Goal: Task Accomplishment & Management: Manage account settings

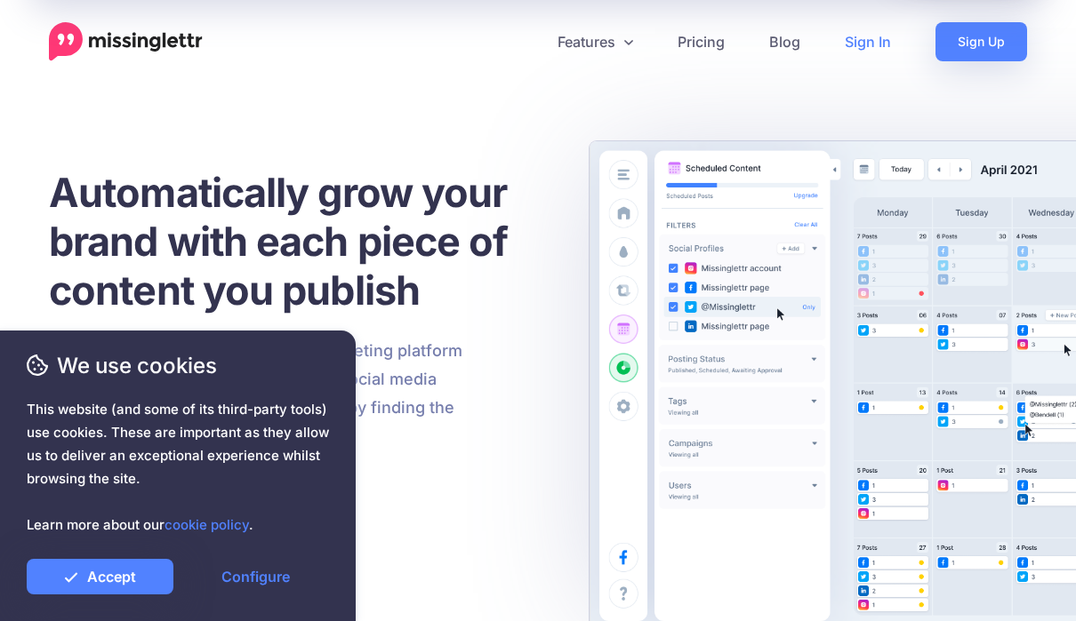
click at [882, 49] on link "Sign In" at bounding box center [867, 41] width 91 height 39
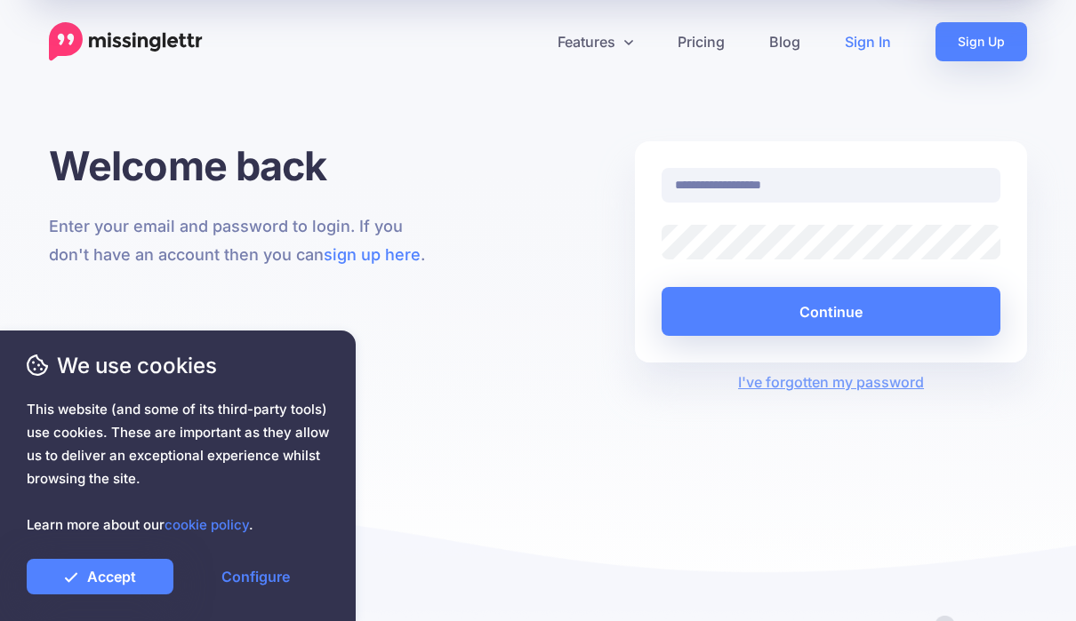
type input "**********"
click at [830, 311] on button "Continue" at bounding box center [830, 311] width 339 height 49
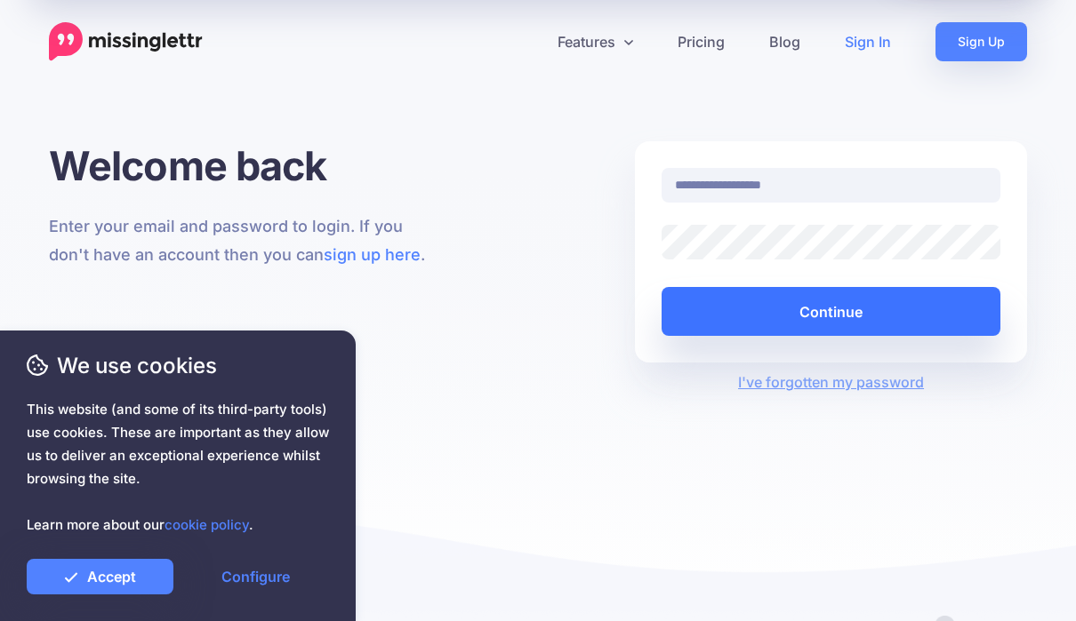
click at [861, 314] on button "Continue" at bounding box center [830, 311] width 339 height 49
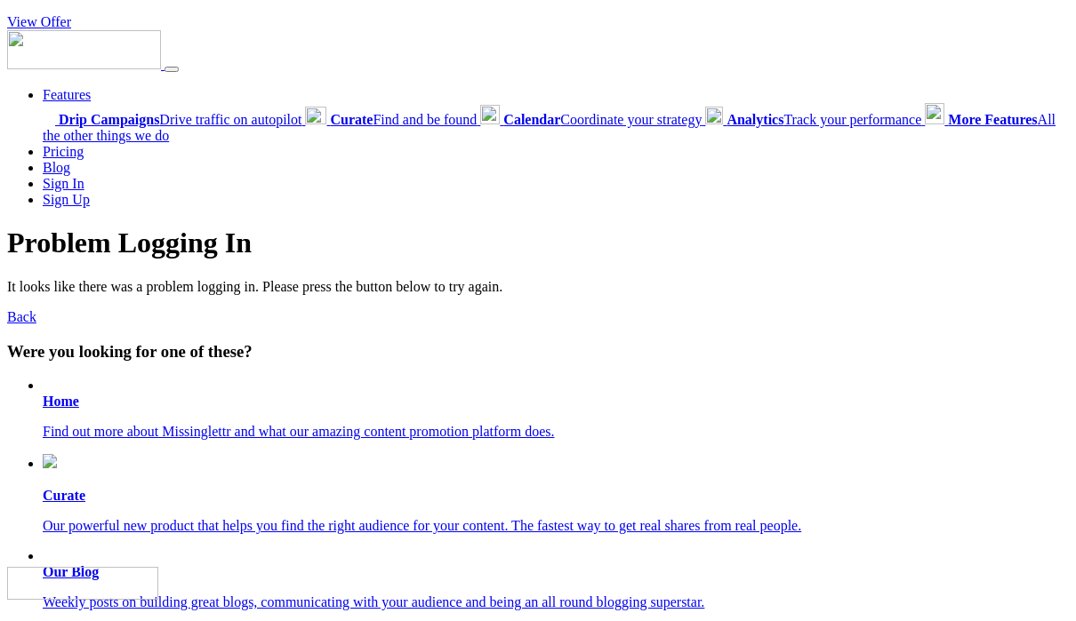
click at [55, 21] on link "View Offer" at bounding box center [39, 21] width 64 height 15
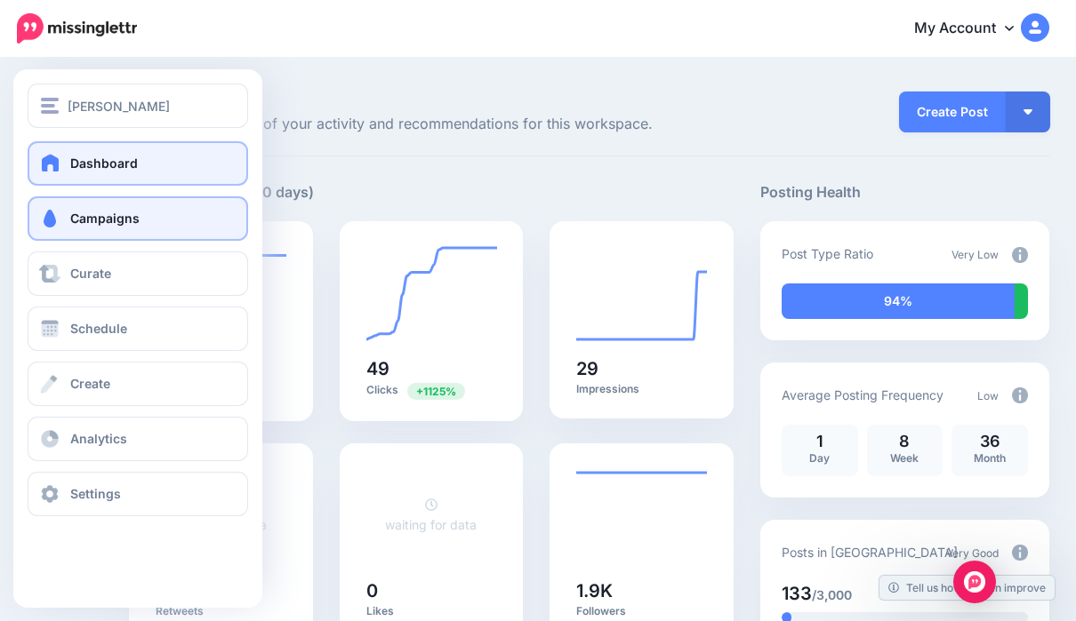
click at [43, 202] on link "Campaigns" at bounding box center [138, 218] width 220 height 44
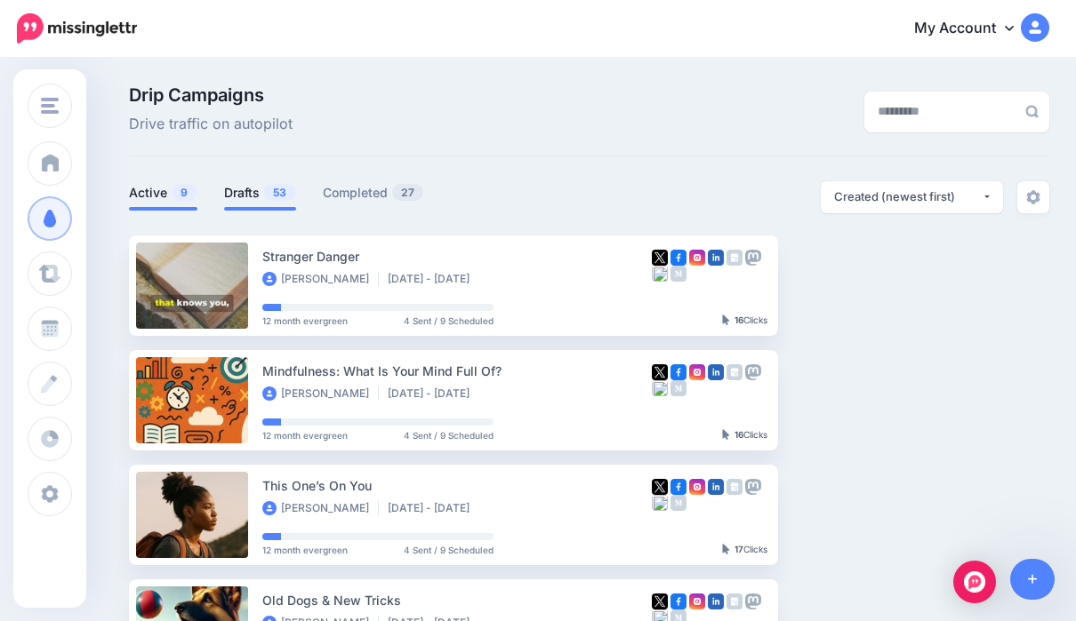
click at [272, 195] on span "53" at bounding box center [279, 192] width 31 height 17
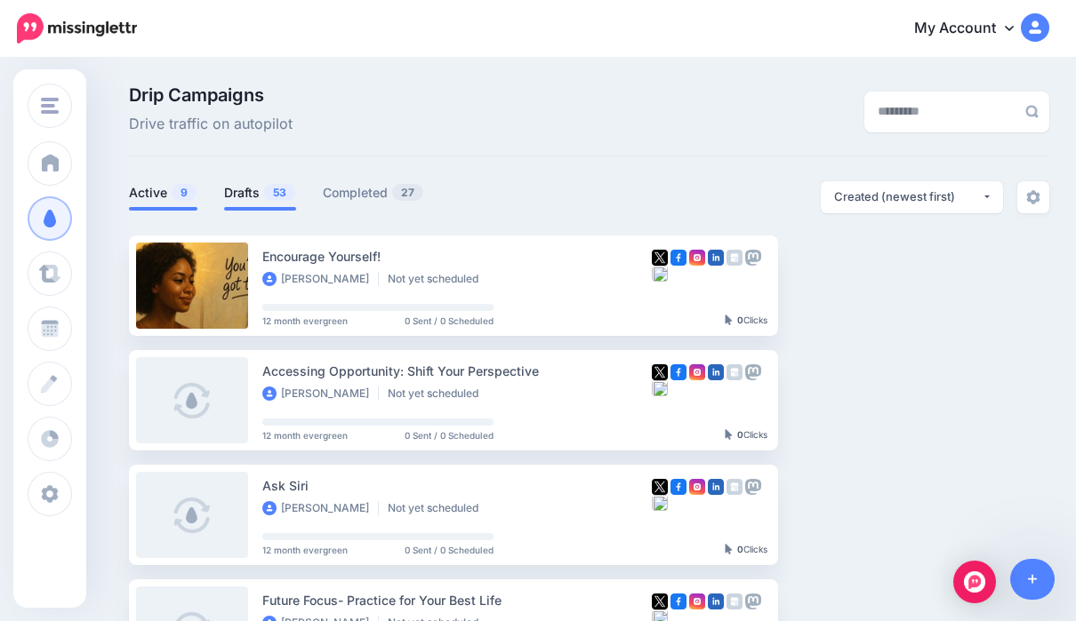
click at [169, 196] on link "Active 9" at bounding box center [163, 192] width 68 height 21
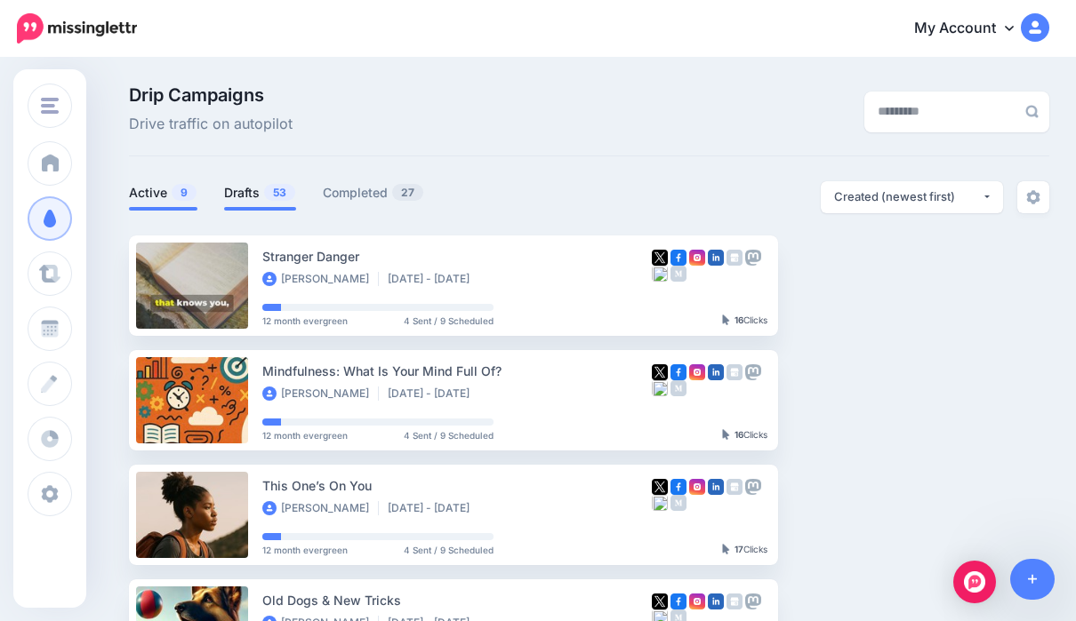
click at [270, 194] on span "53" at bounding box center [279, 192] width 31 height 17
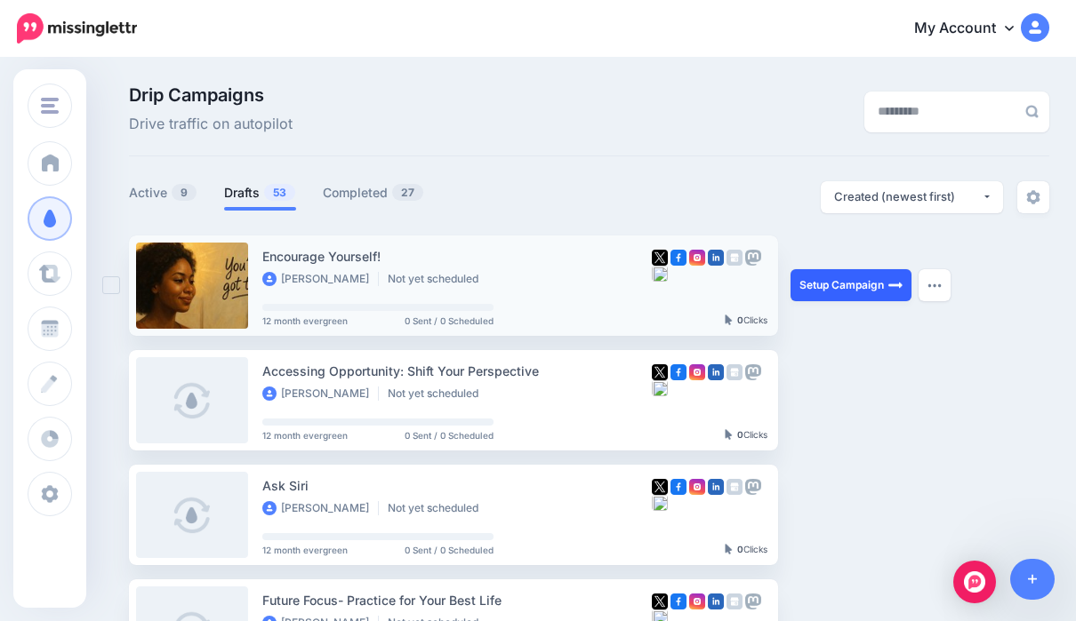
click at [861, 285] on link "Setup Campaign" at bounding box center [850, 285] width 121 height 32
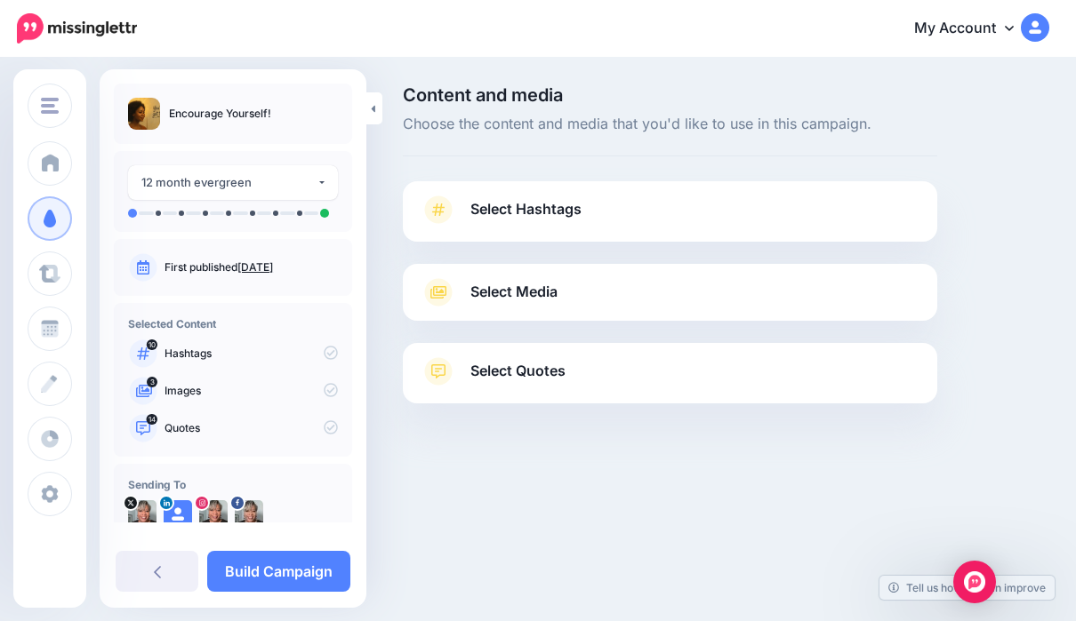
click at [629, 208] on link "Select Hashtags" at bounding box center [669, 219] width 499 height 46
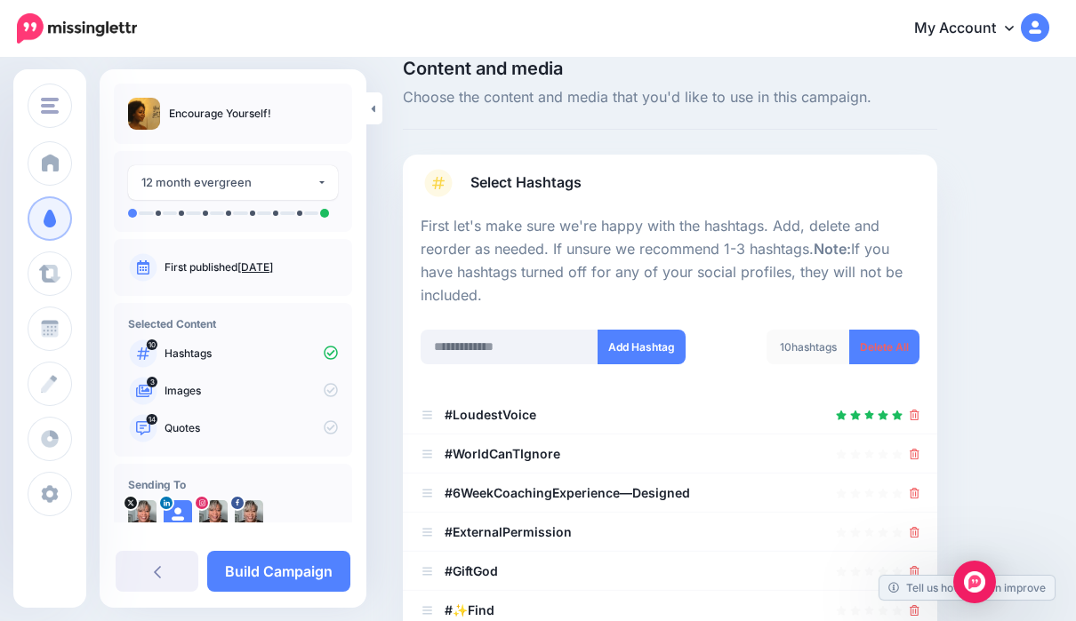
scroll to position [28, 0]
click at [911, 448] on icon at bounding box center [914, 453] width 10 height 11
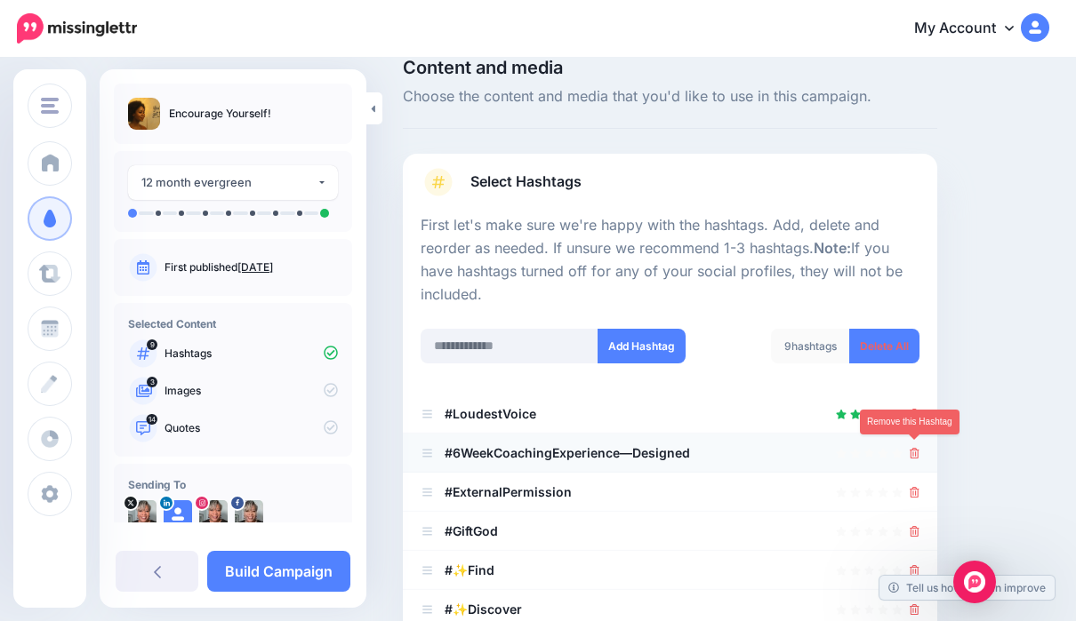
click at [917, 452] on icon at bounding box center [914, 453] width 10 height 11
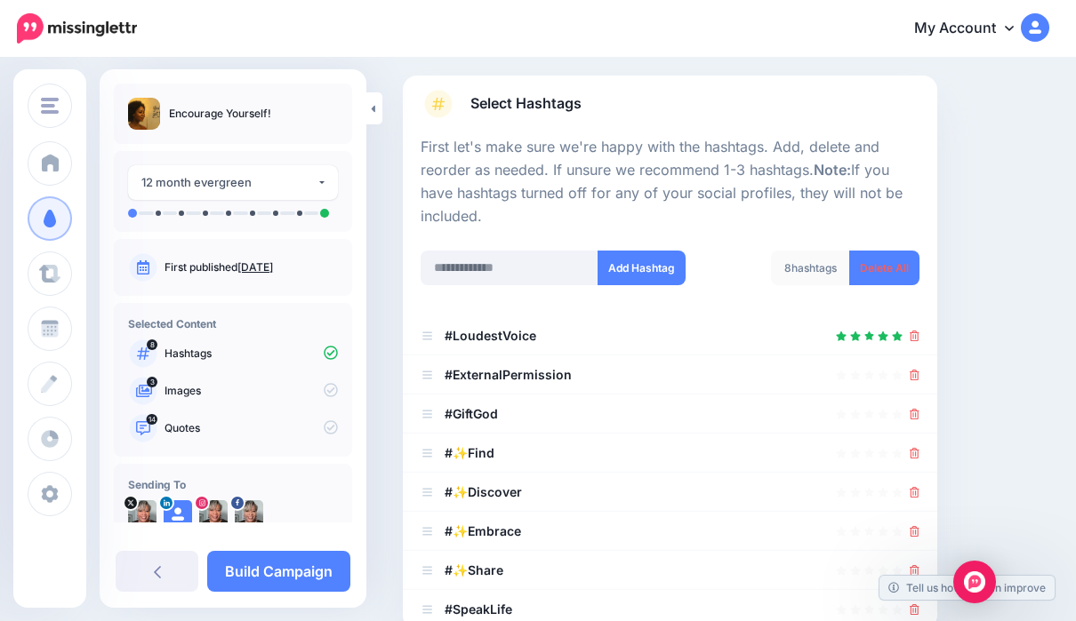
scroll to position [114, 0]
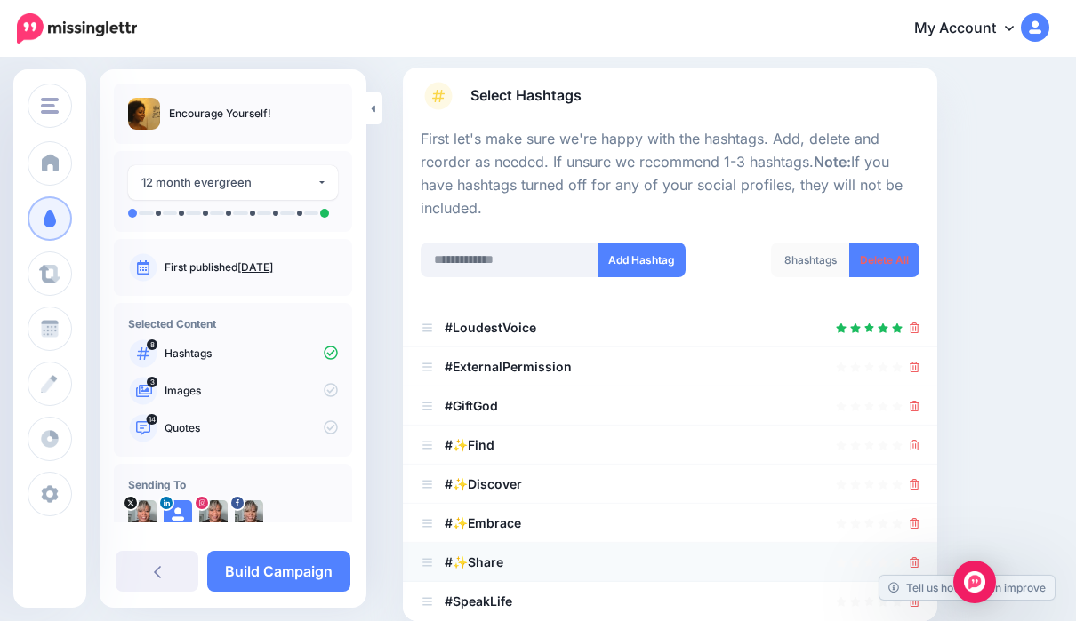
click at [916, 555] on link at bounding box center [914, 562] width 10 height 15
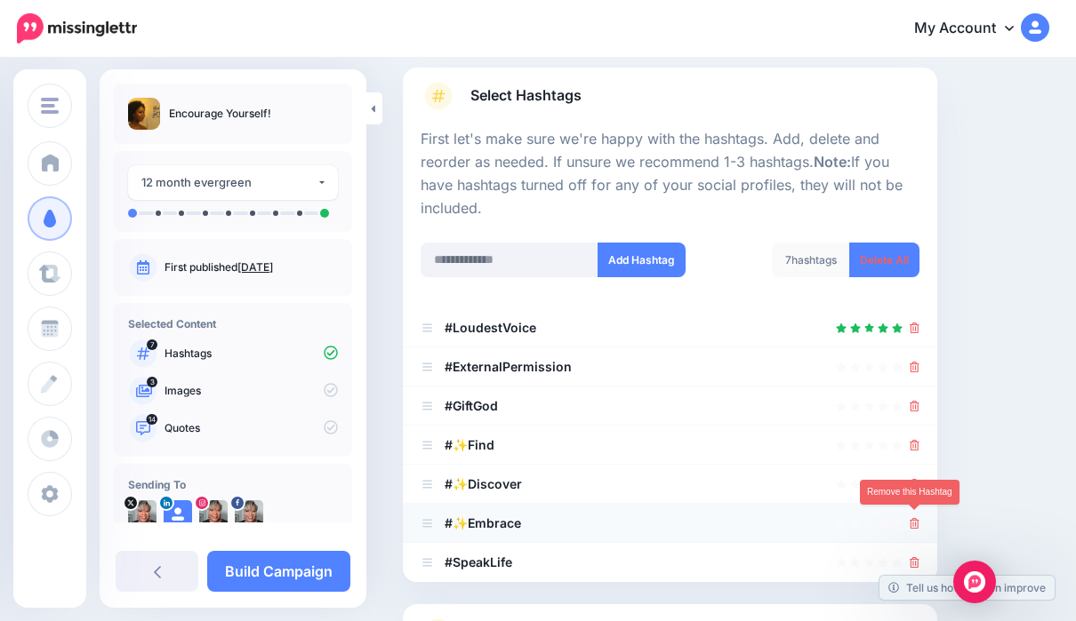
click at [916, 519] on icon at bounding box center [914, 523] width 10 height 11
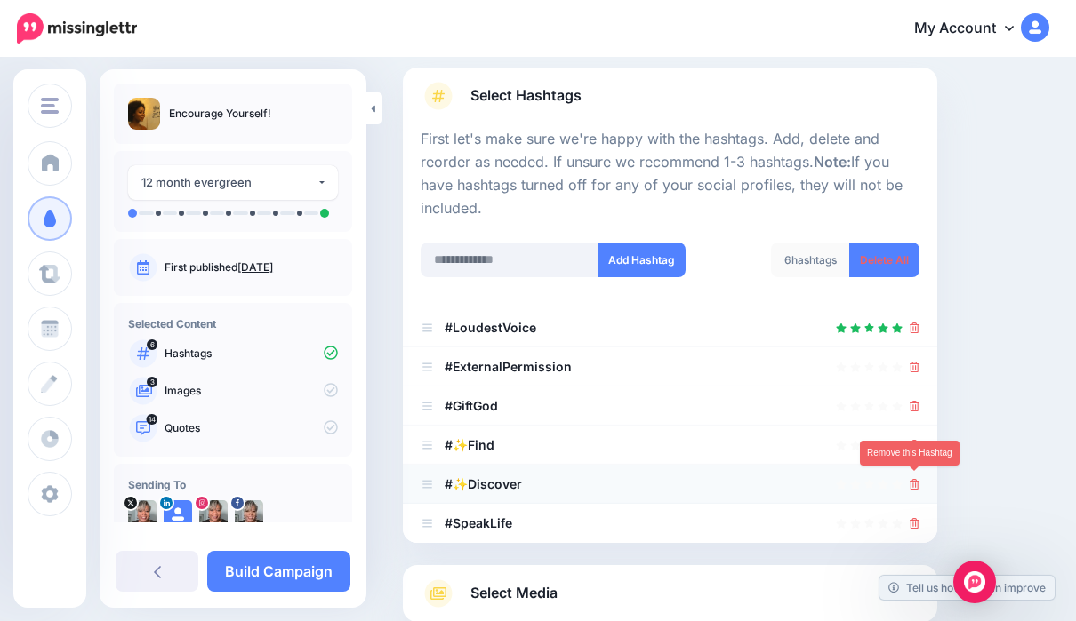
click at [917, 487] on link at bounding box center [914, 484] width 10 height 15
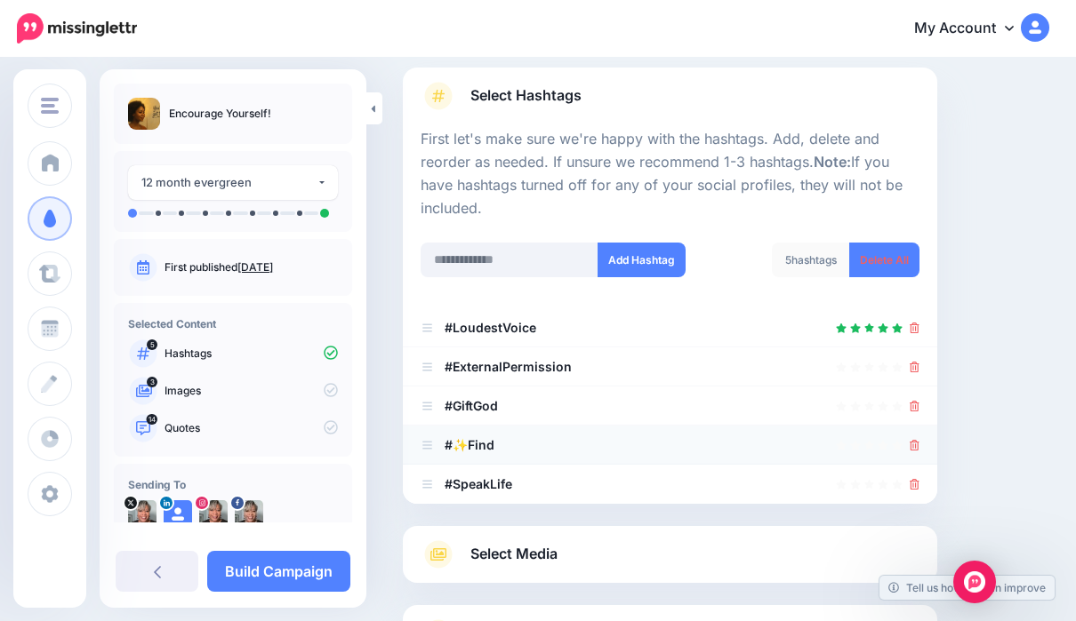
click at [918, 445] on icon at bounding box center [914, 445] width 10 height 11
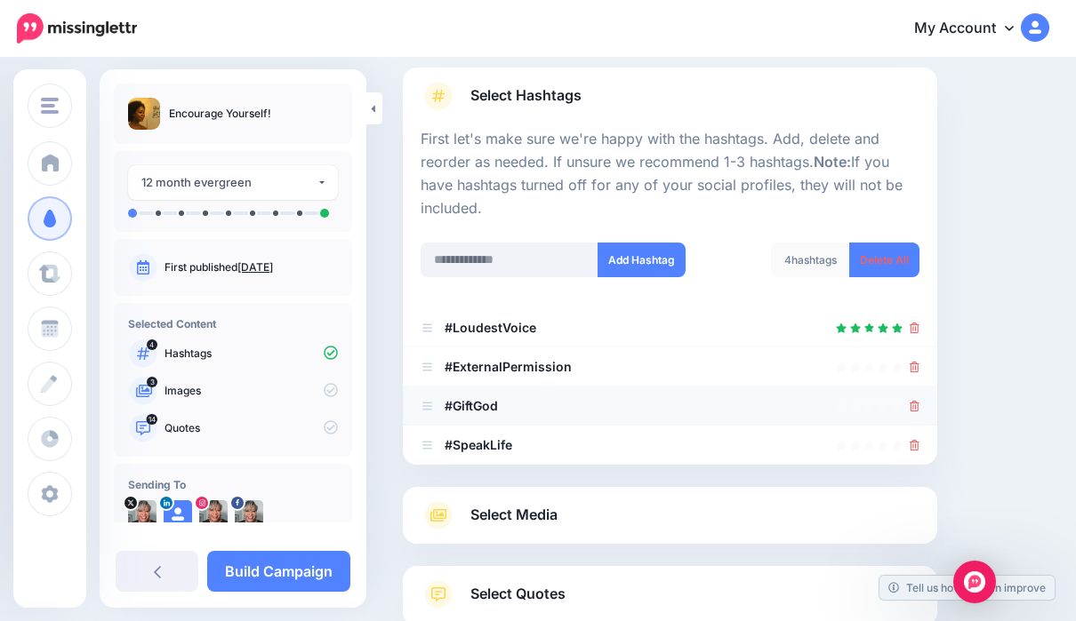
click at [916, 409] on link at bounding box center [914, 405] width 10 height 15
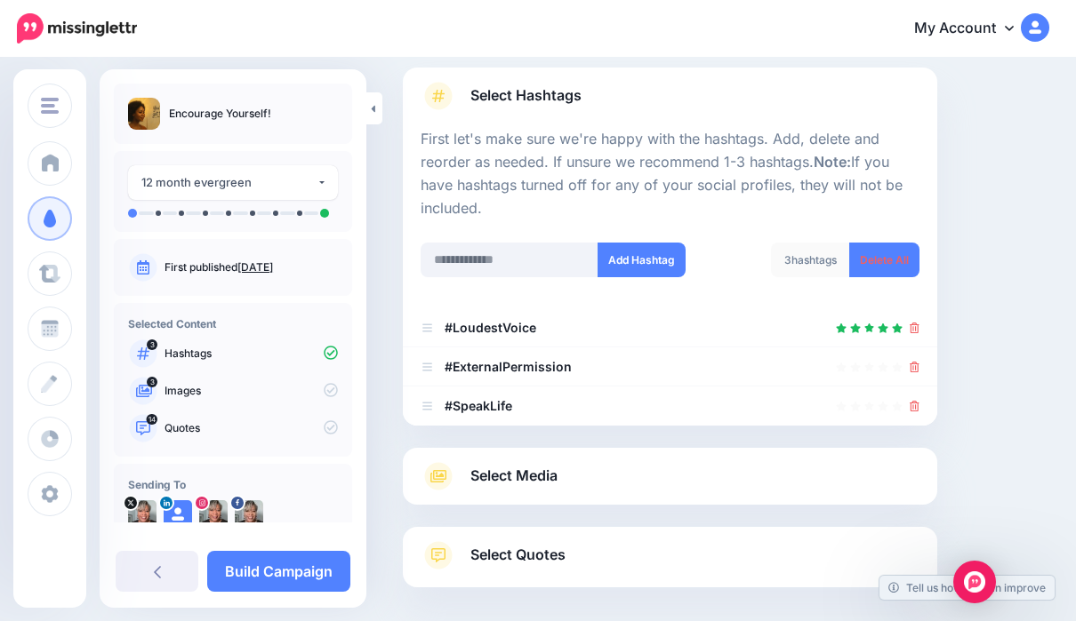
click at [796, 484] on link "Select Media" at bounding box center [669, 476] width 499 height 28
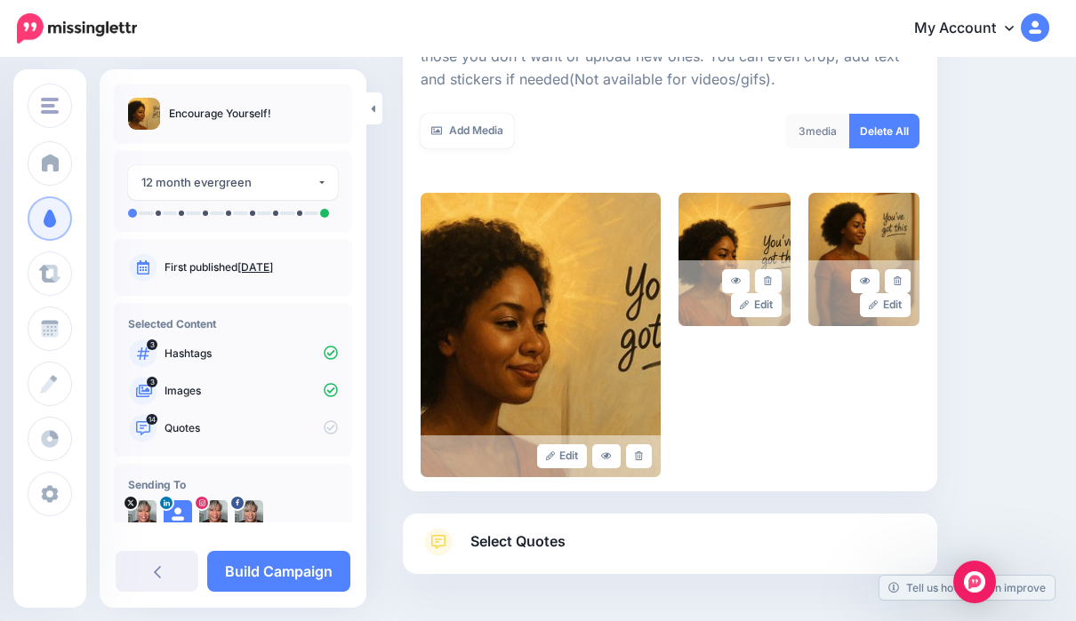
scroll to position [292, 0]
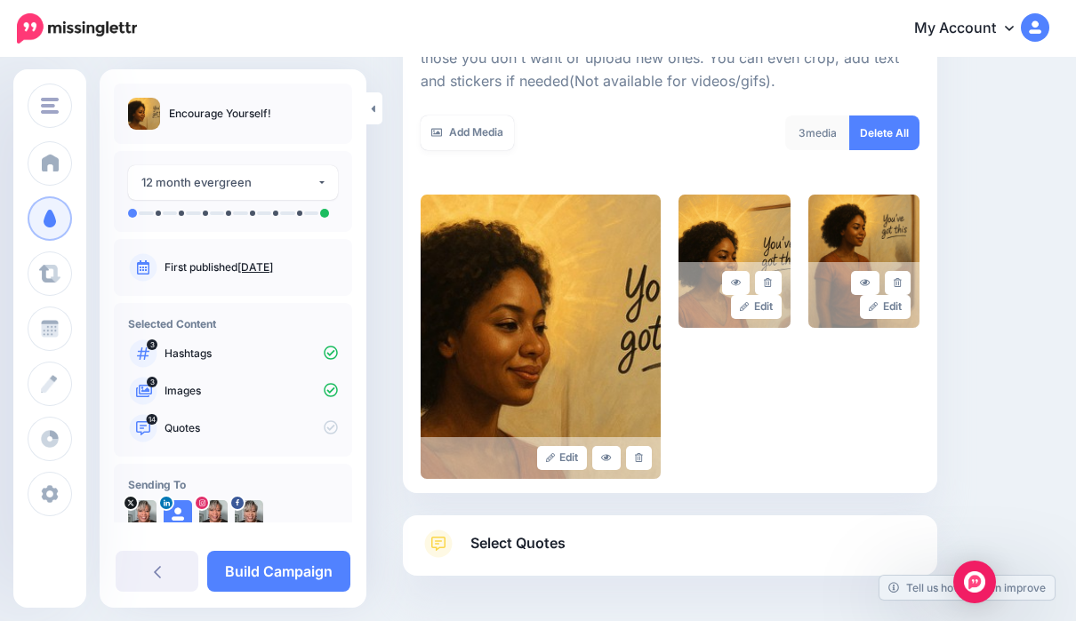
click at [897, 542] on link "Select Quotes" at bounding box center [669, 553] width 499 height 46
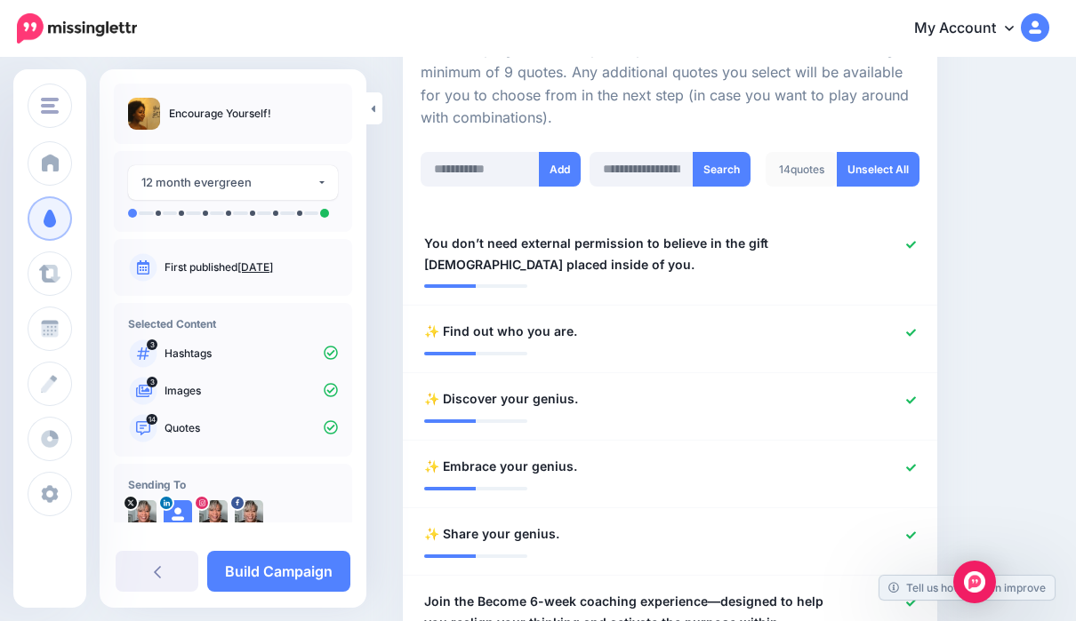
scroll to position [450, 0]
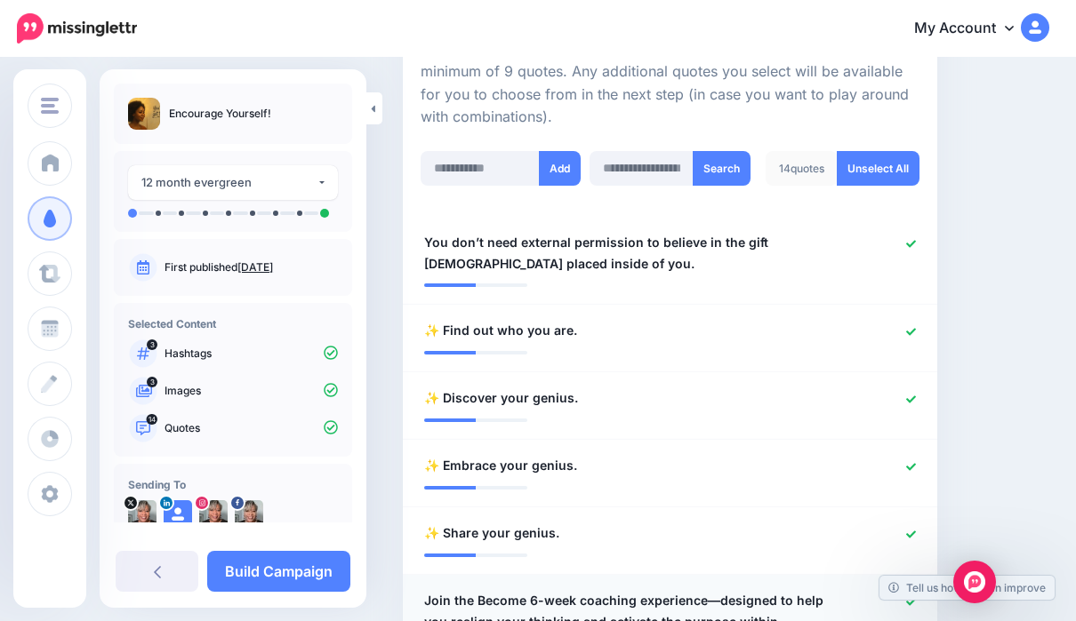
click at [921, 593] on div at bounding box center [886, 611] width 86 height 43
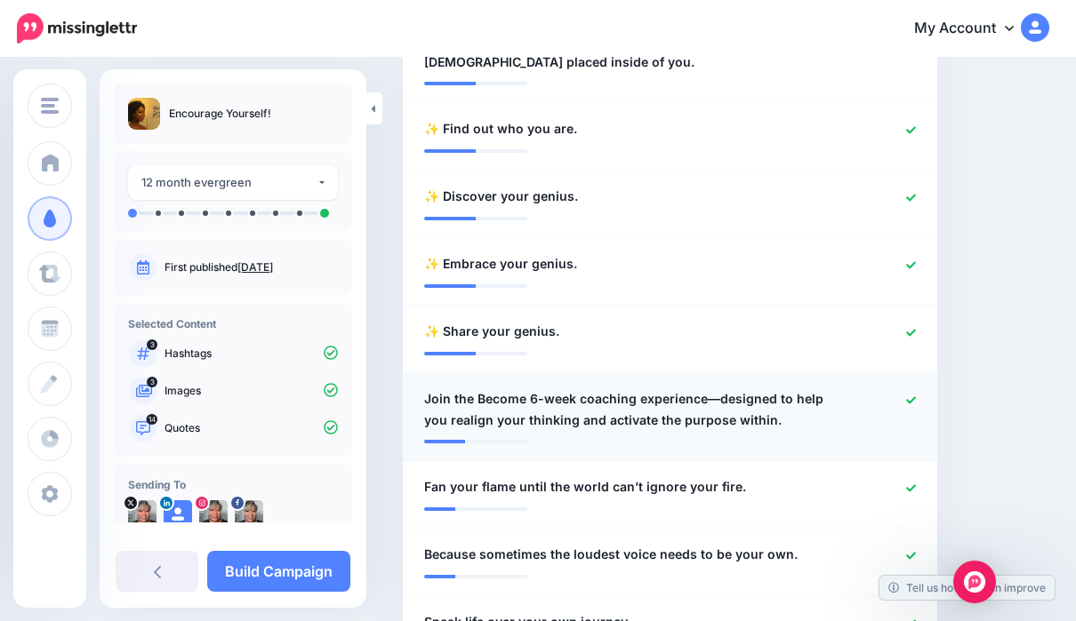
scroll to position [653, 0]
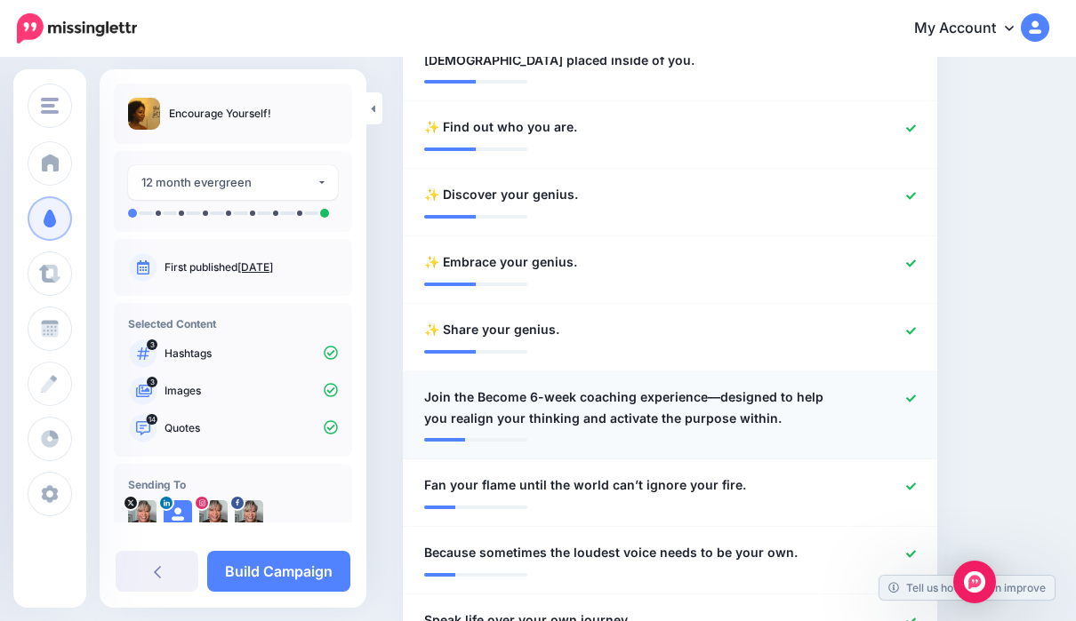
click at [921, 390] on div at bounding box center [886, 408] width 86 height 43
click at [913, 396] on icon at bounding box center [911, 399] width 10 height 10
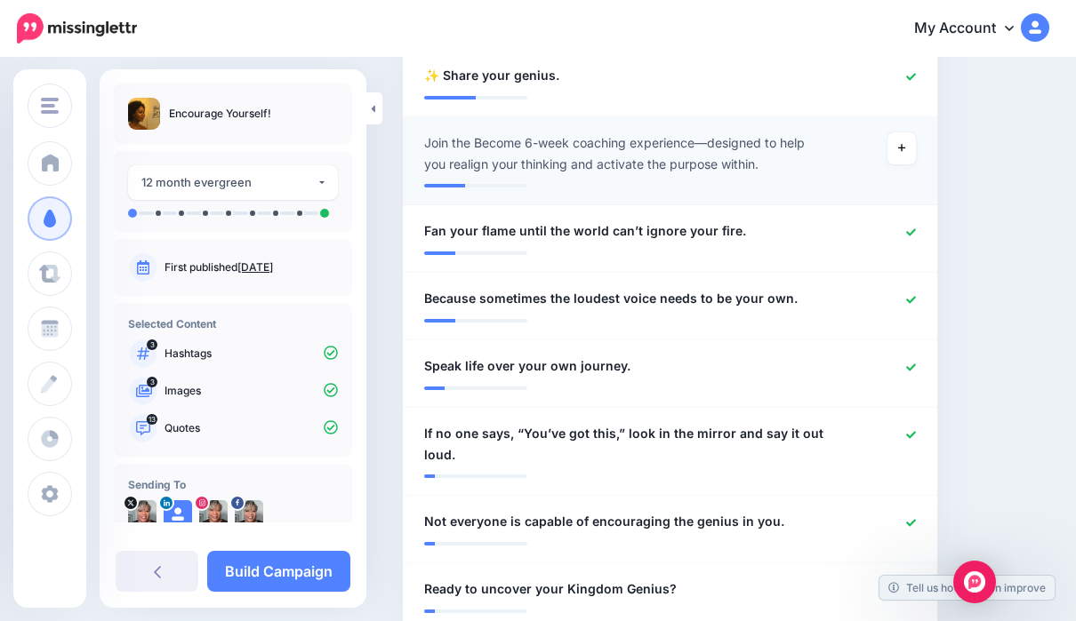
scroll to position [909, 0]
click at [913, 429] on icon at bounding box center [911, 434] width 10 height 10
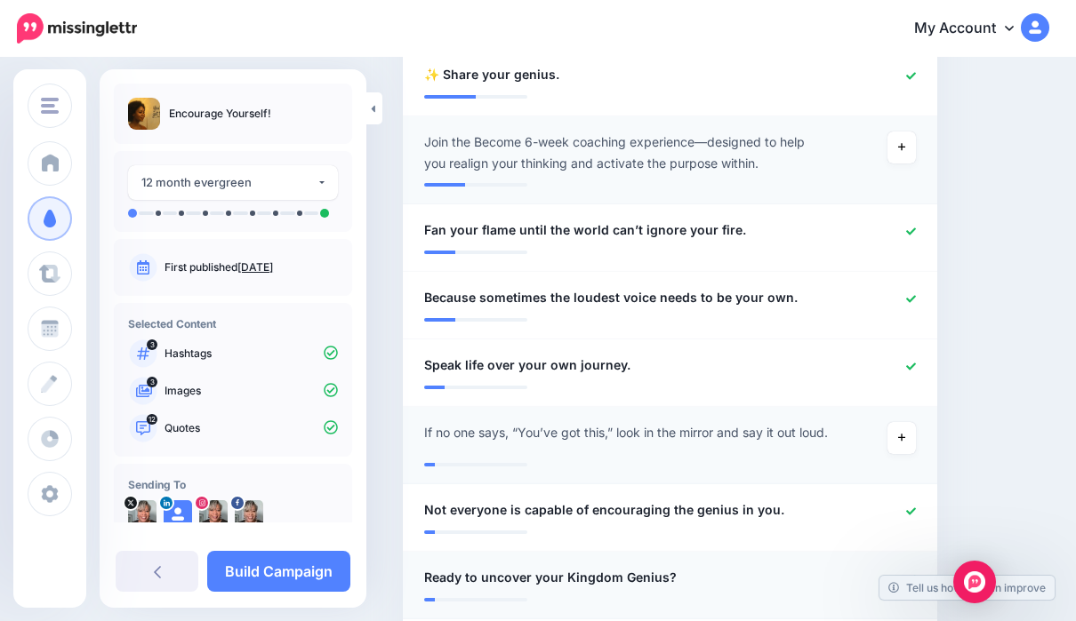
click at [915, 583] on icon at bounding box center [911, 579] width 10 height 10
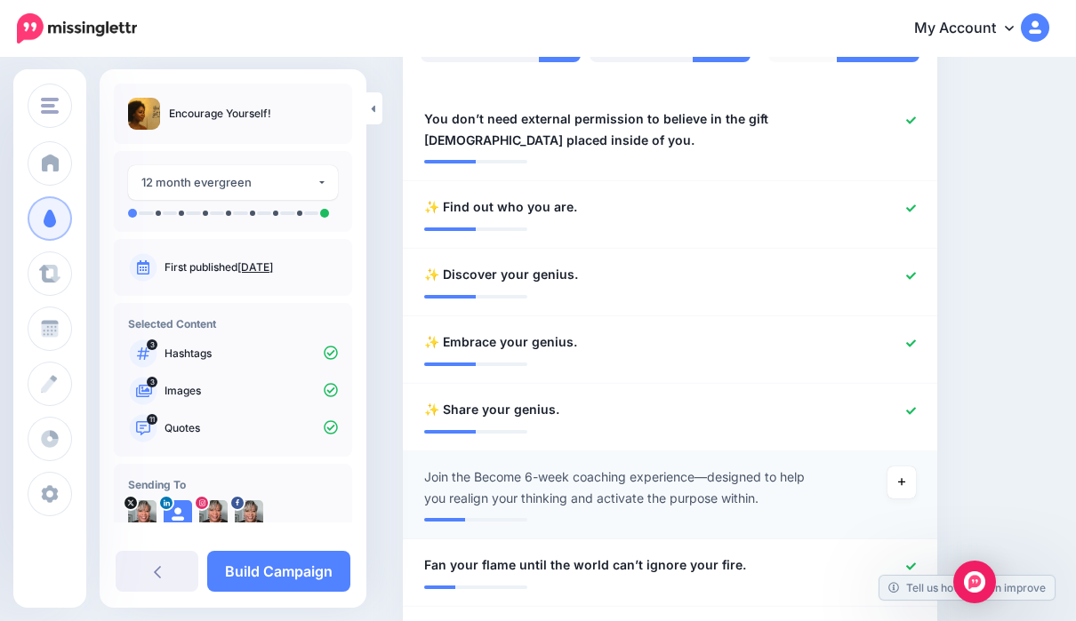
scroll to position [579, 0]
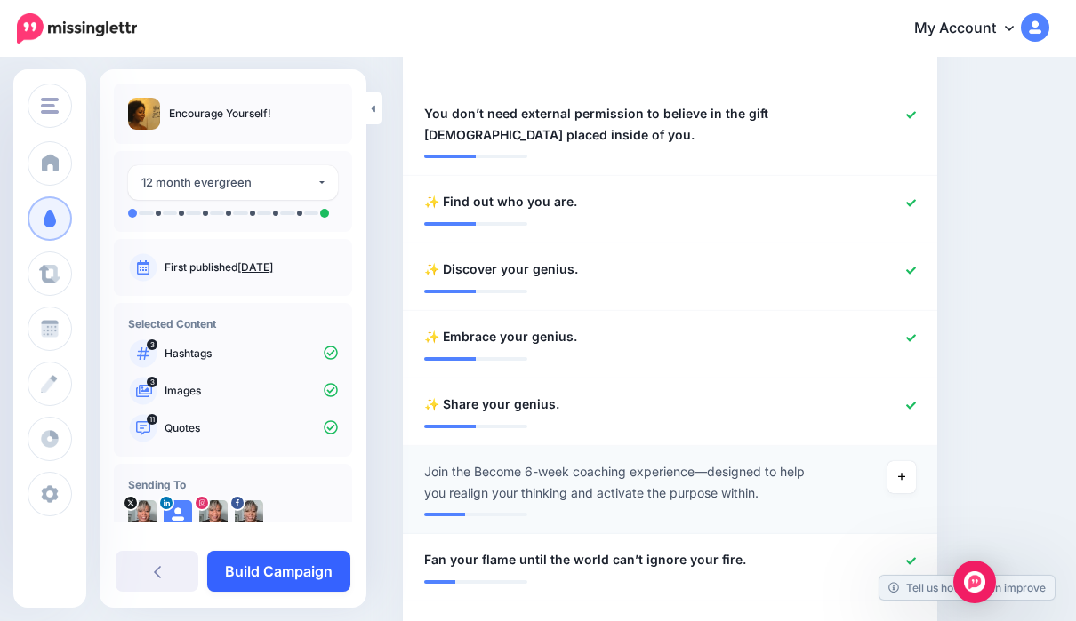
click at [296, 592] on link "Build Campaign" at bounding box center [278, 571] width 143 height 41
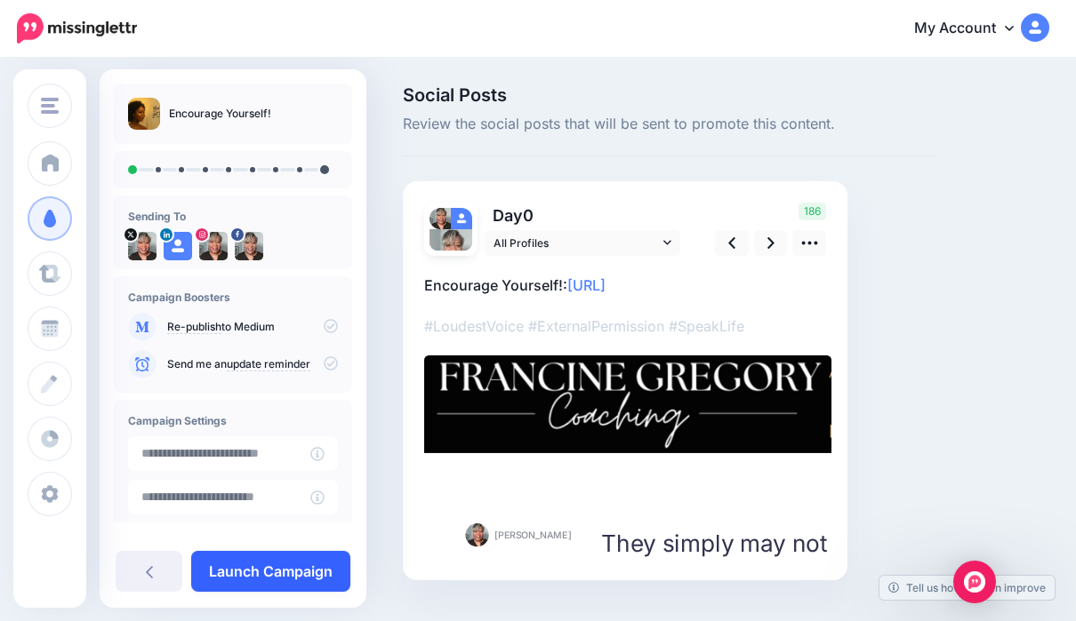
click at [308, 573] on link "Launch Campaign" at bounding box center [270, 571] width 159 height 41
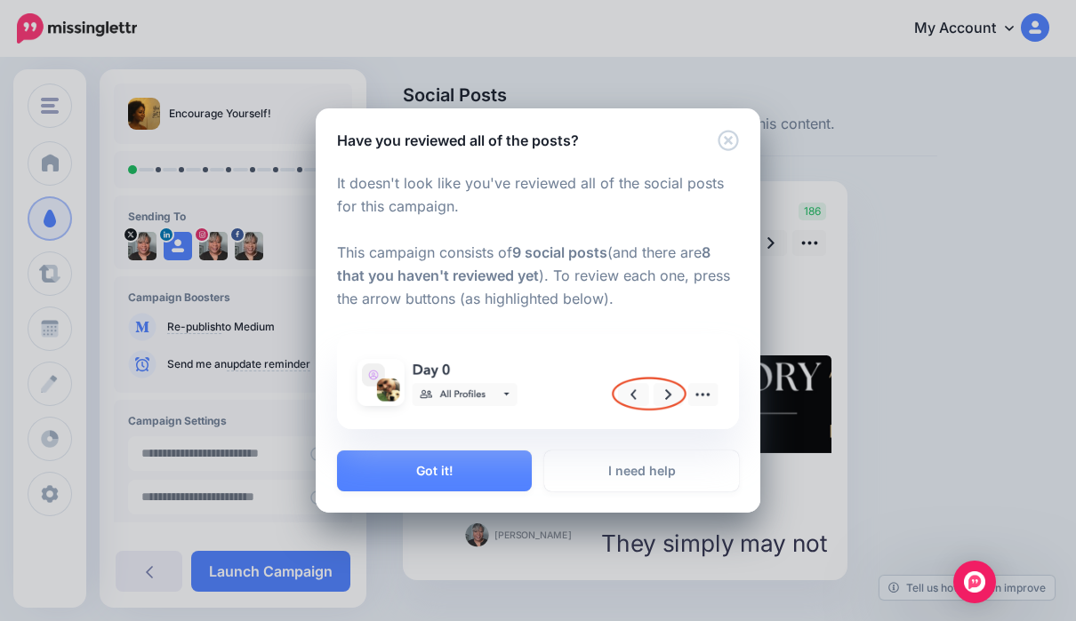
click at [676, 403] on img at bounding box center [538, 382] width 380 height 74
click at [670, 396] on img at bounding box center [538, 382] width 380 height 74
click at [493, 478] on button "Got it!" at bounding box center [434, 471] width 195 height 41
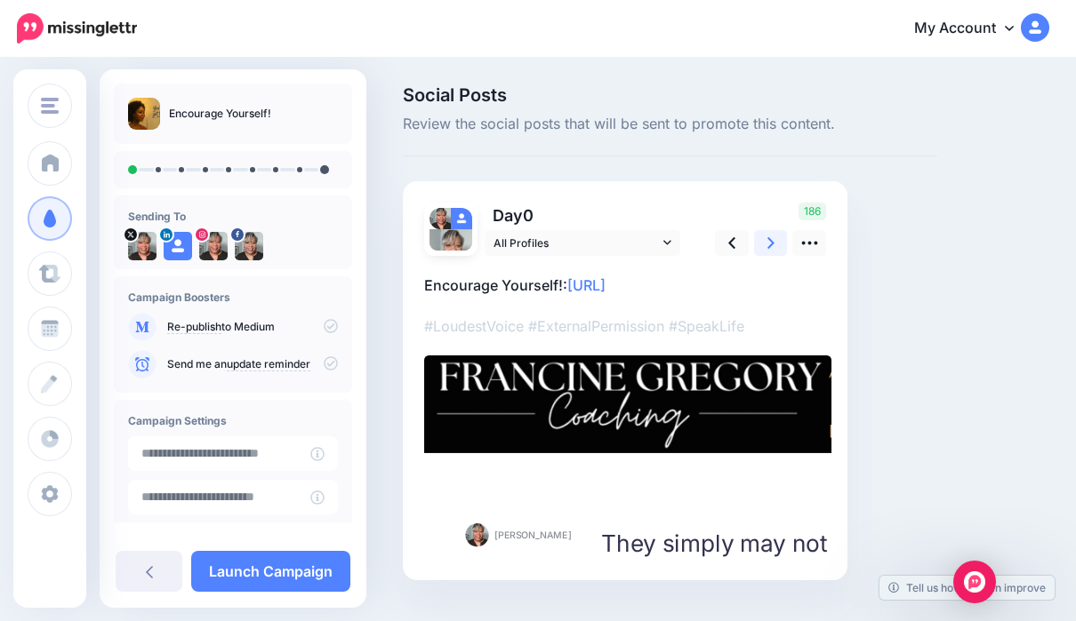
click at [778, 251] on link at bounding box center [771, 243] width 34 height 26
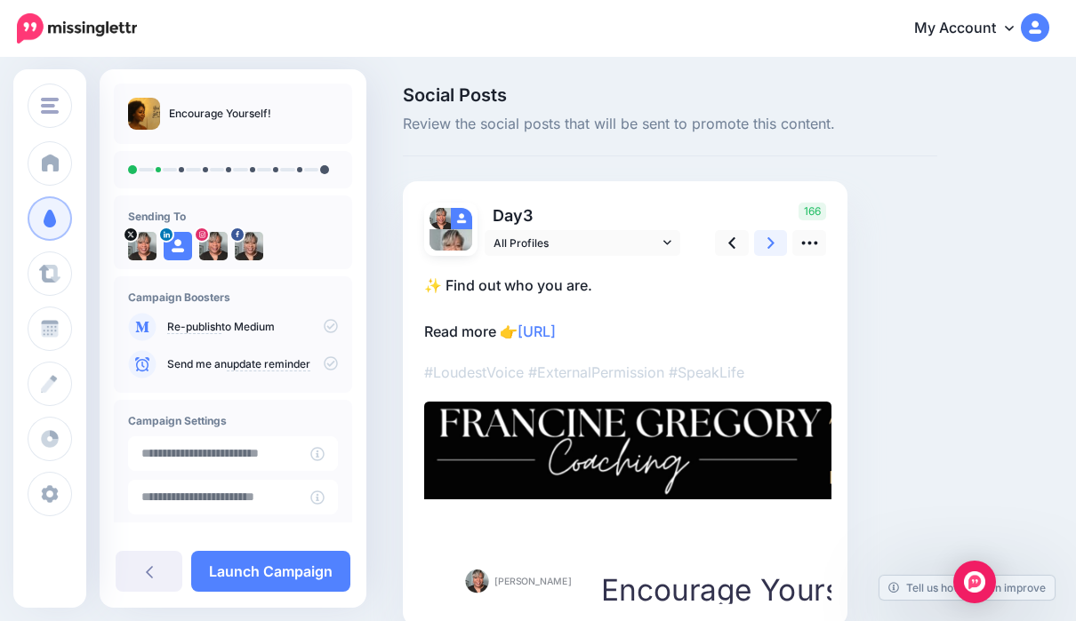
click at [779, 245] on link at bounding box center [771, 243] width 34 height 26
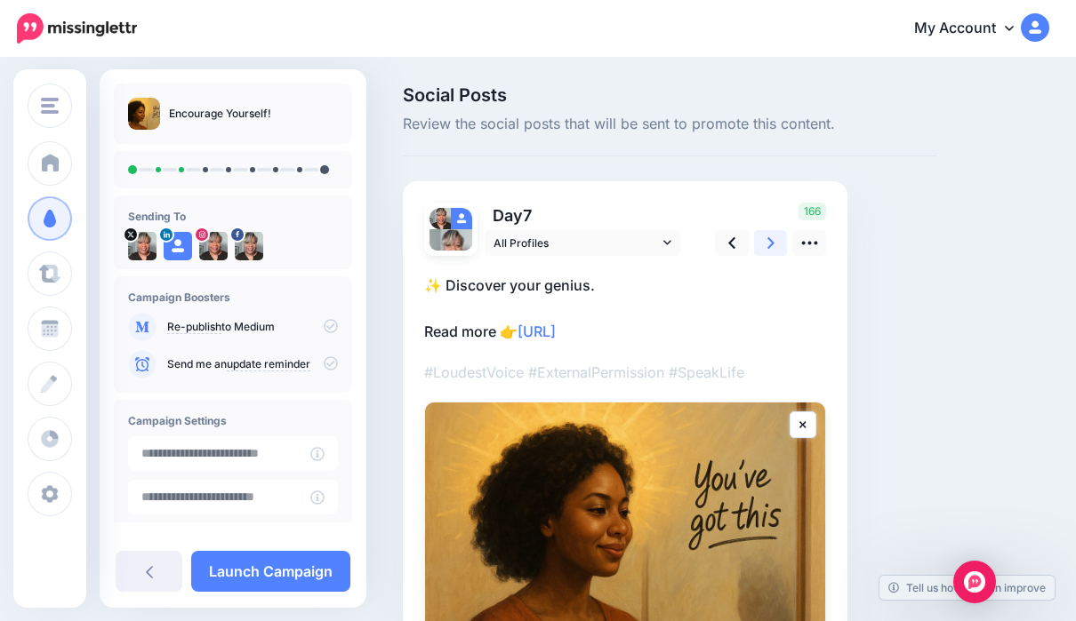
click at [770, 248] on icon at bounding box center [770, 243] width 7 height 19
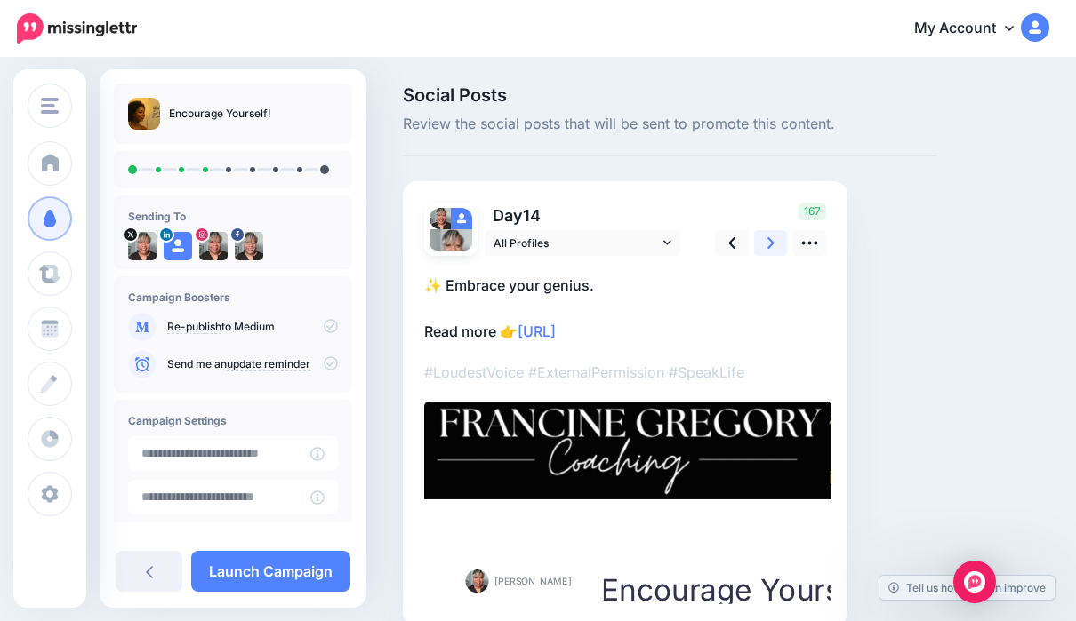
click at [778, 249] on link at bounding box center [771, 243] width 34 height 26
click at [776, 246] on link at bounding box center [771, 243] width 34 height 26
click at [767, 246] on icon at bounding box center [770, 243] width 7 height 19
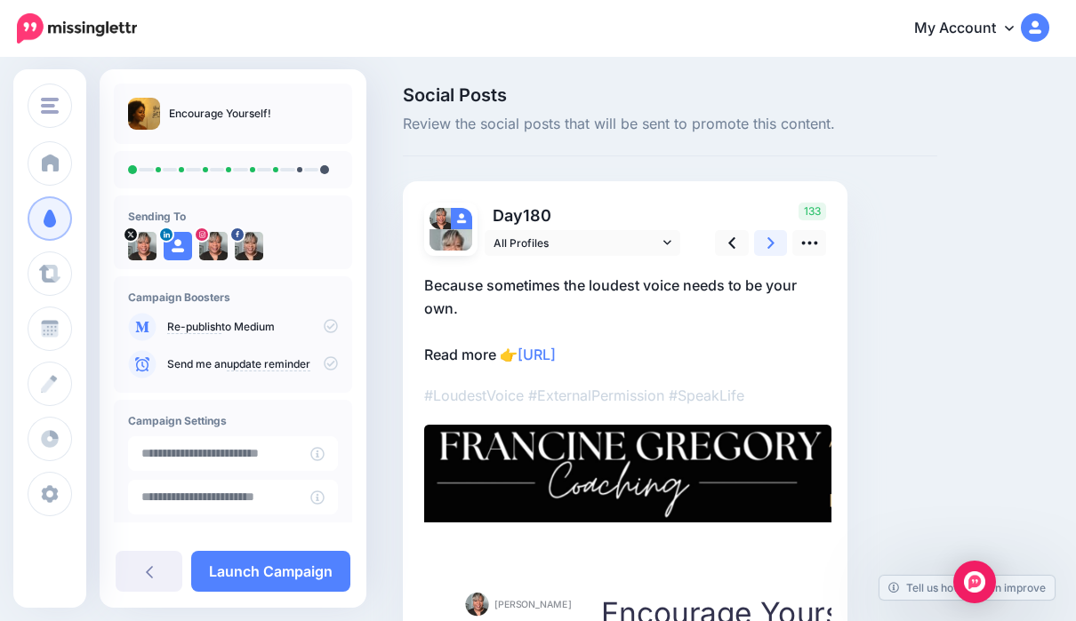
click at [780, 248] on link at bounding box center [771, 243] width 34 height 26
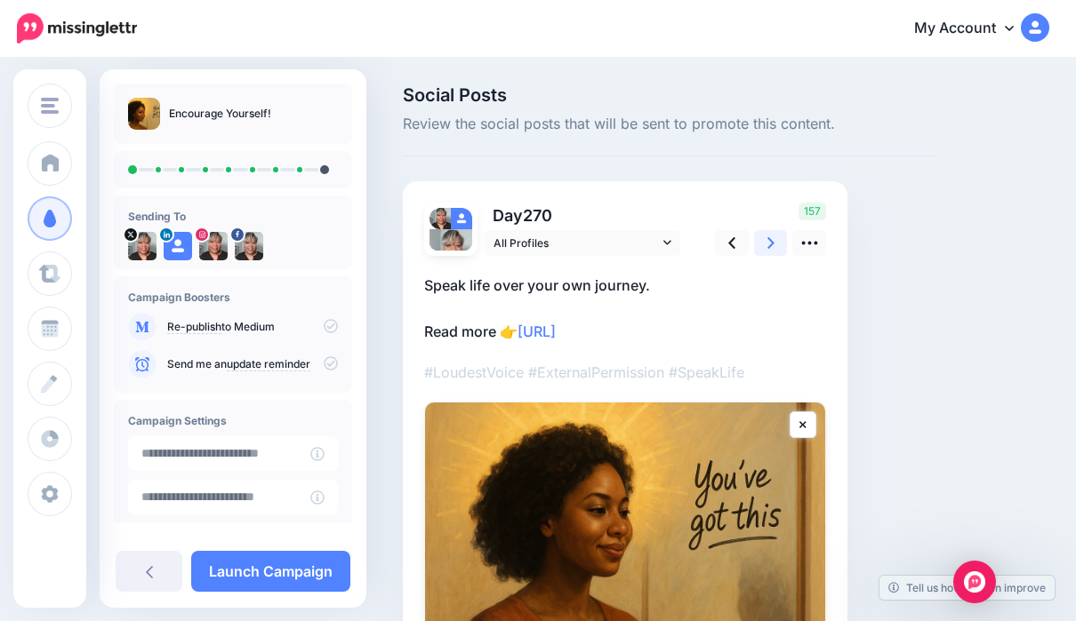
click at [772, 252] on link at bounding box center [771, 243] width 34 height 26
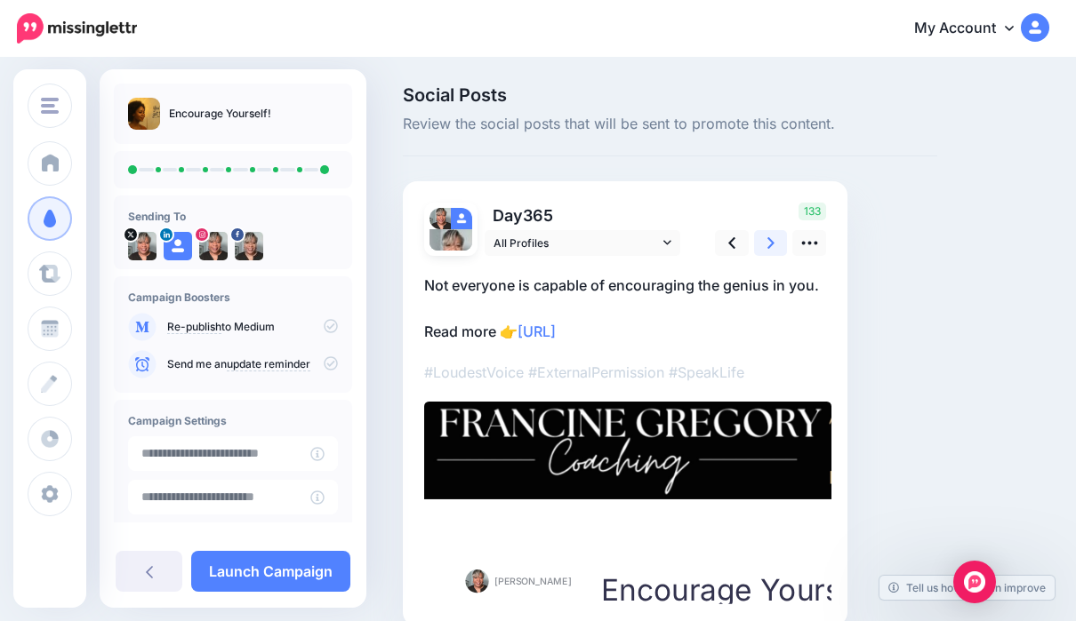
click at [782, 246] on link at bounding box center [771, 243] width 34 height 26
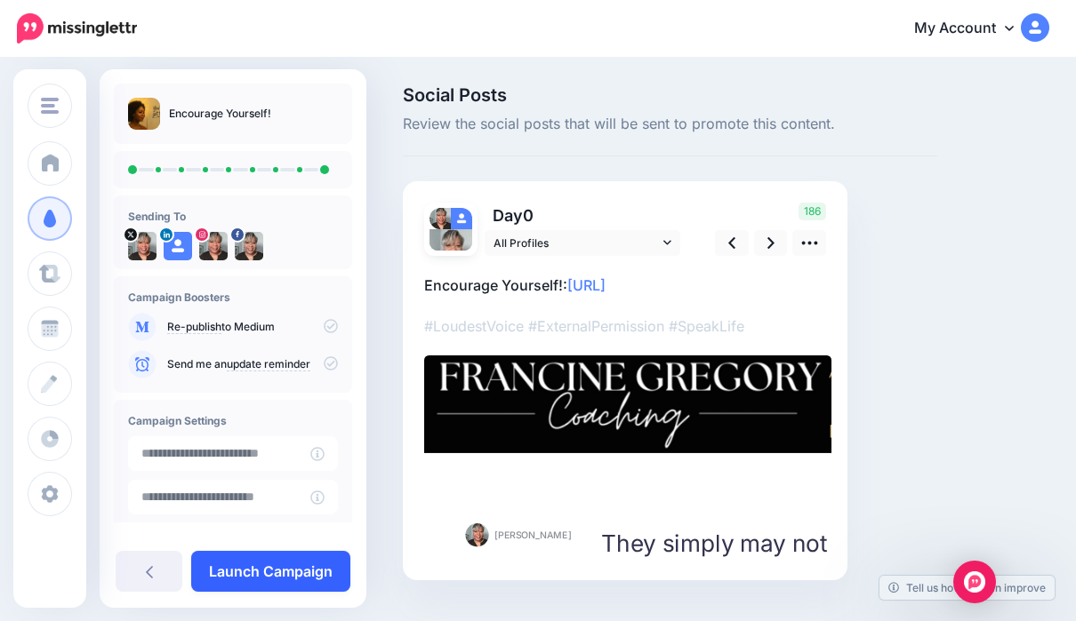
click at [318, 578] on link "Launch Campaign" at bounding box center [270, 571] width 159 height 41
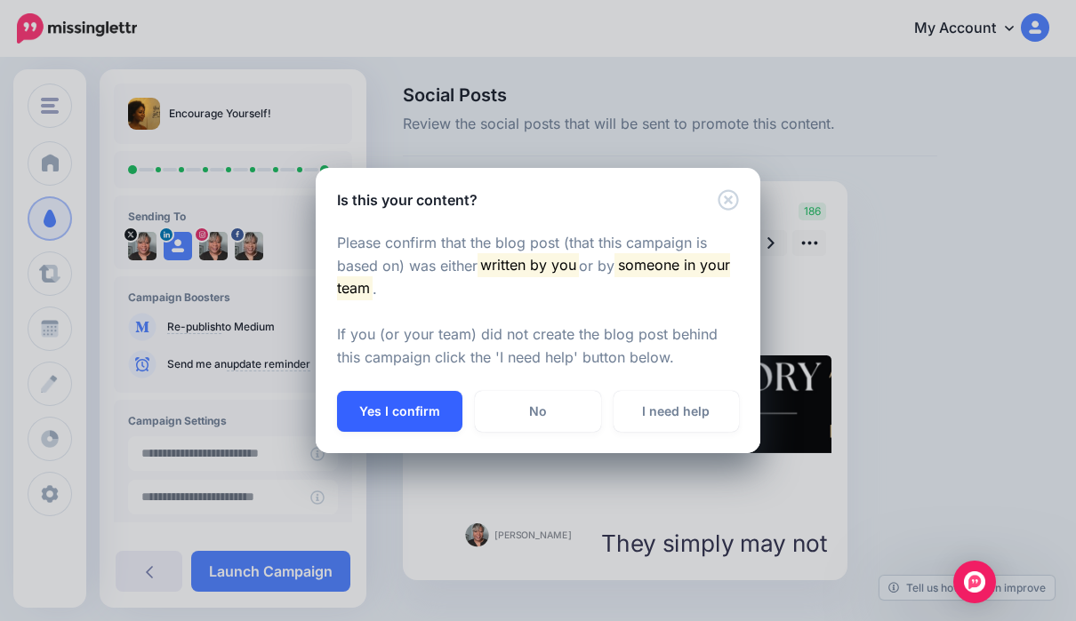
click at [434, 407] on button "Yes I confirm" at bounding box center [399, 411] width 125 height 41
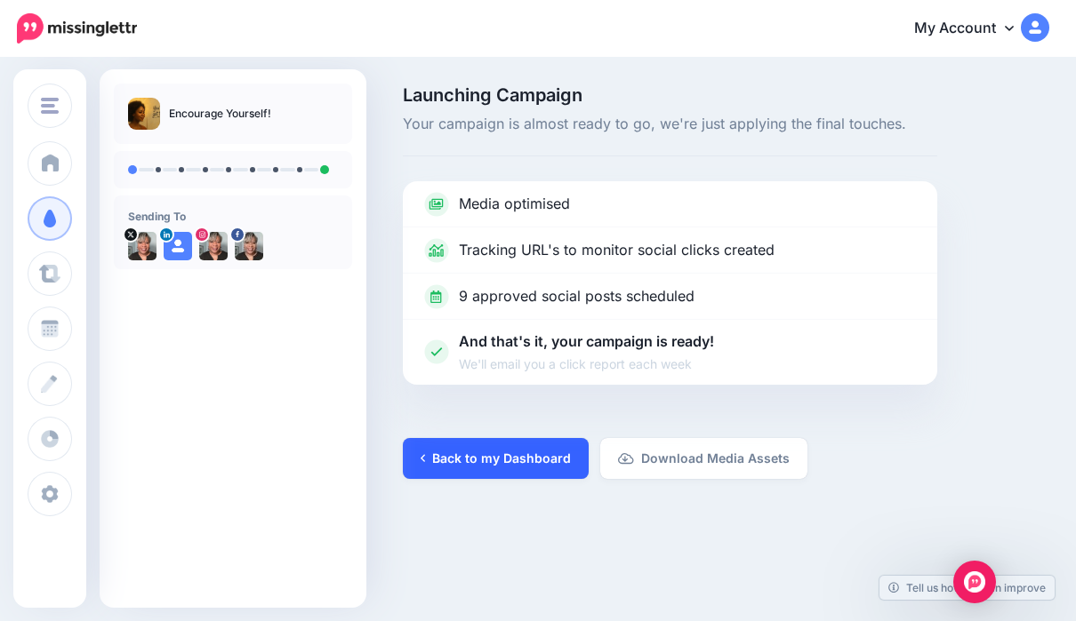
click at [494, 464] on link "Back to my Dashboard" at bounding box center [496, 458] width 186 height 41
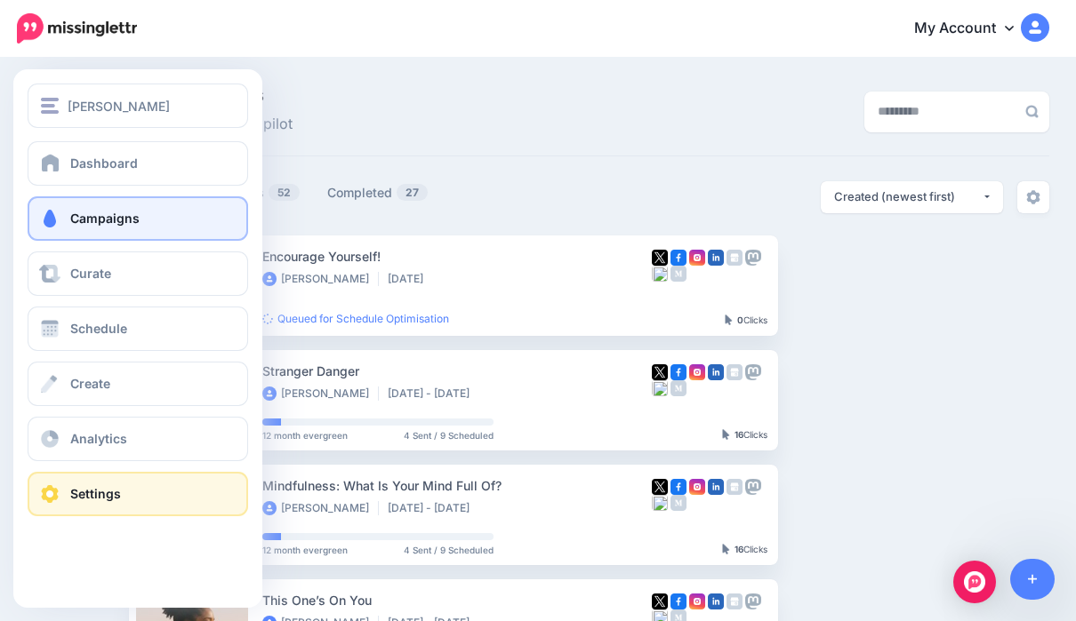
click at [55, 496] on span at bounding box center [49, 494] width 23 height 18
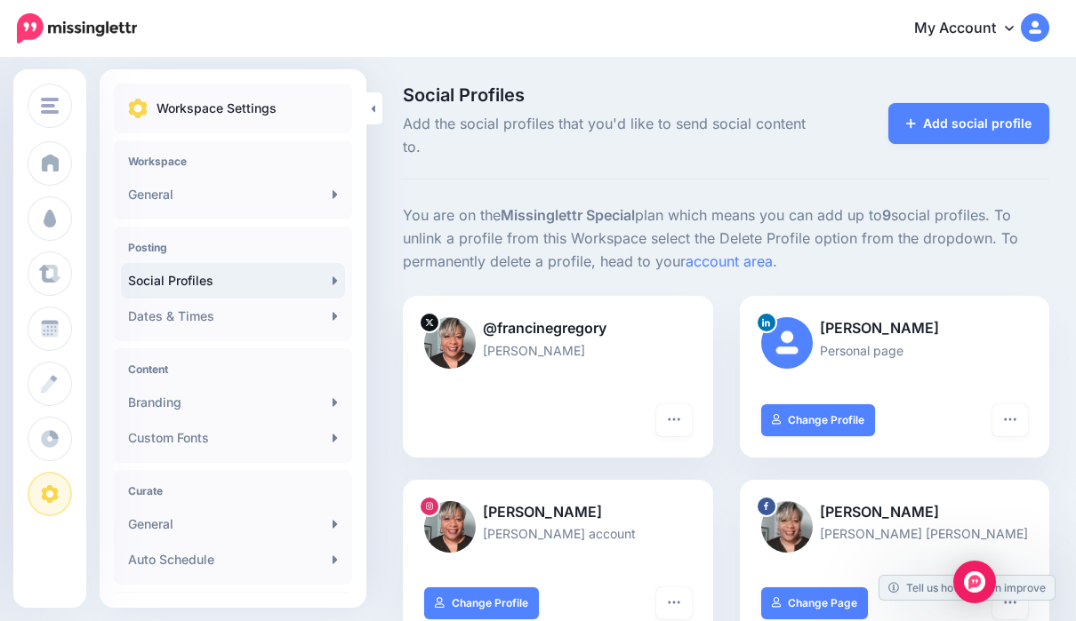
click at [310, 280] on link "Social Profiles" at bounding box center [233, 281] width 224 height 36
click at [901, 317] on p "[PERSON_NAME]" at bounding box center [895, 328] width 268 height 23
click at [1017, 404] on button "button" at bounding box center [1010, 420] width 36 height 32
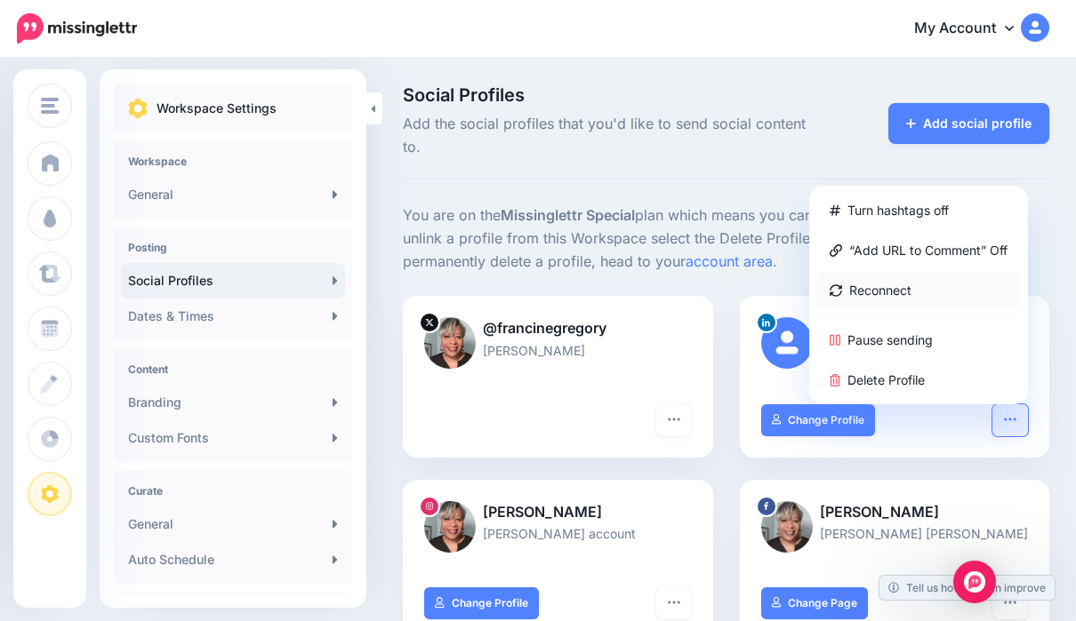
click at [905, 273] on link "Reconnect" at bounding box center [918, 290] width 204 height 35
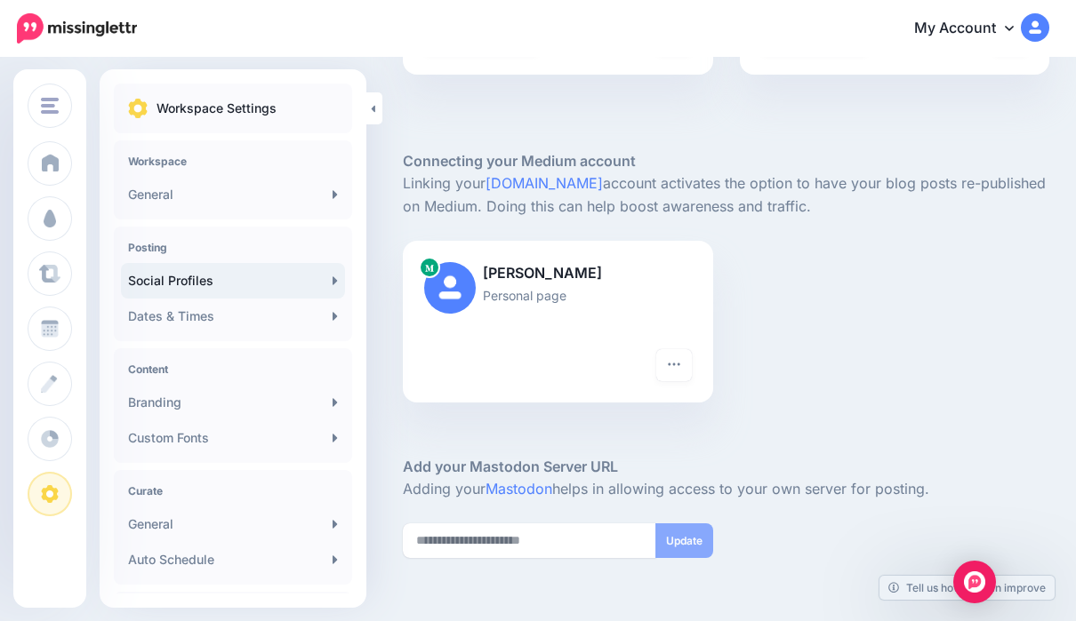
scroll to position [650, 0]
click at [555, 263] on p "[PERSON_NAME]" at bounding box center [558, 274] width 268 height 23
click at [470, 270] on img at bounding box center [450, 289] width 52 height 52
click at [687, 351] on button "button" at bounding box center [674, 367] width 36 height 32
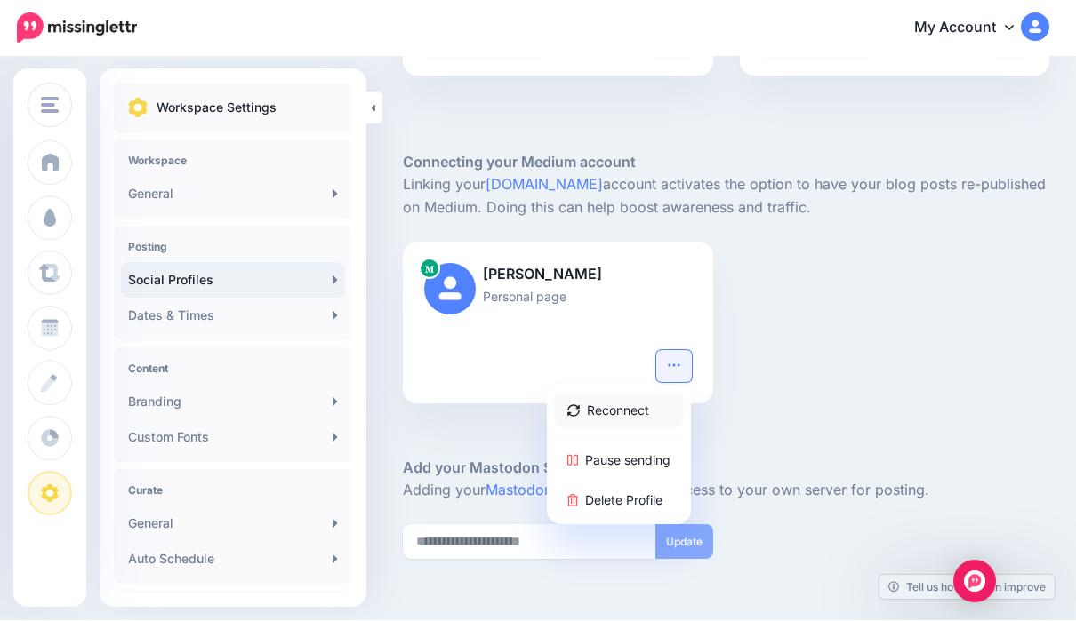
click at [648, 394] on link "Reconnect" at bounding box center [619, 411] width 130 height 35
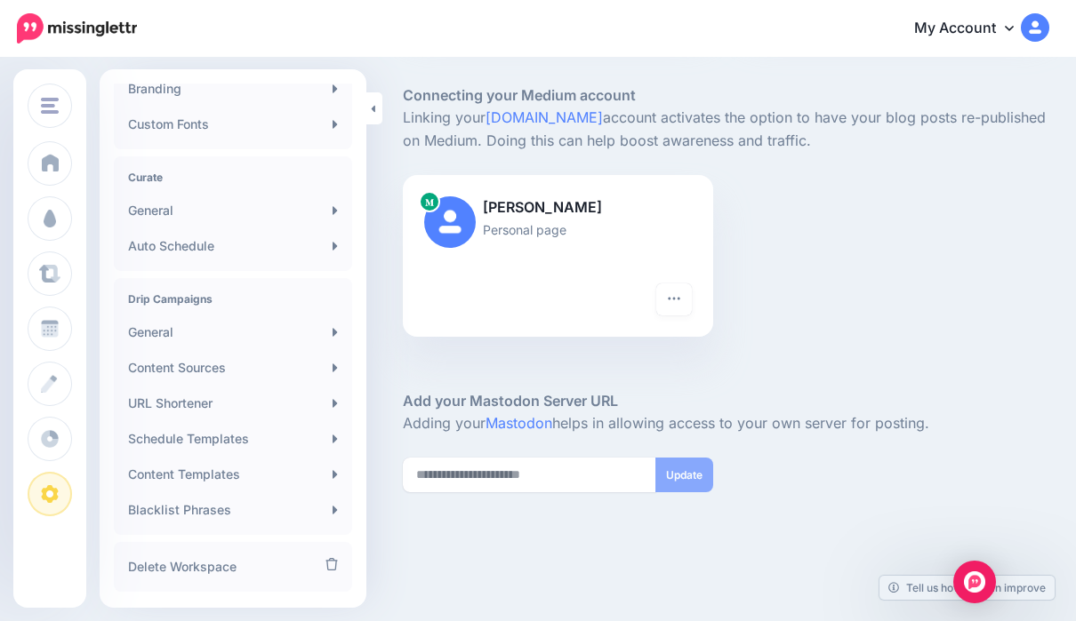
scroll to position [316, 0]
click at [1039, 29] on img at bounding box center [1035, 27] width 28 height 28
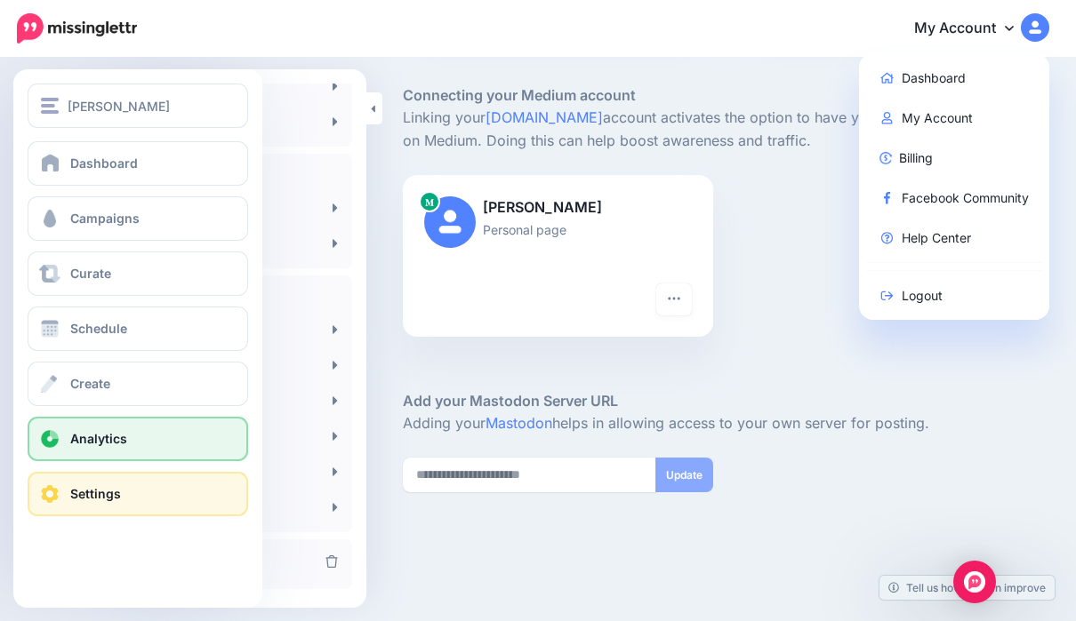
click at [58, 444] on span at bounding box center [49, 439] width 23 height 18
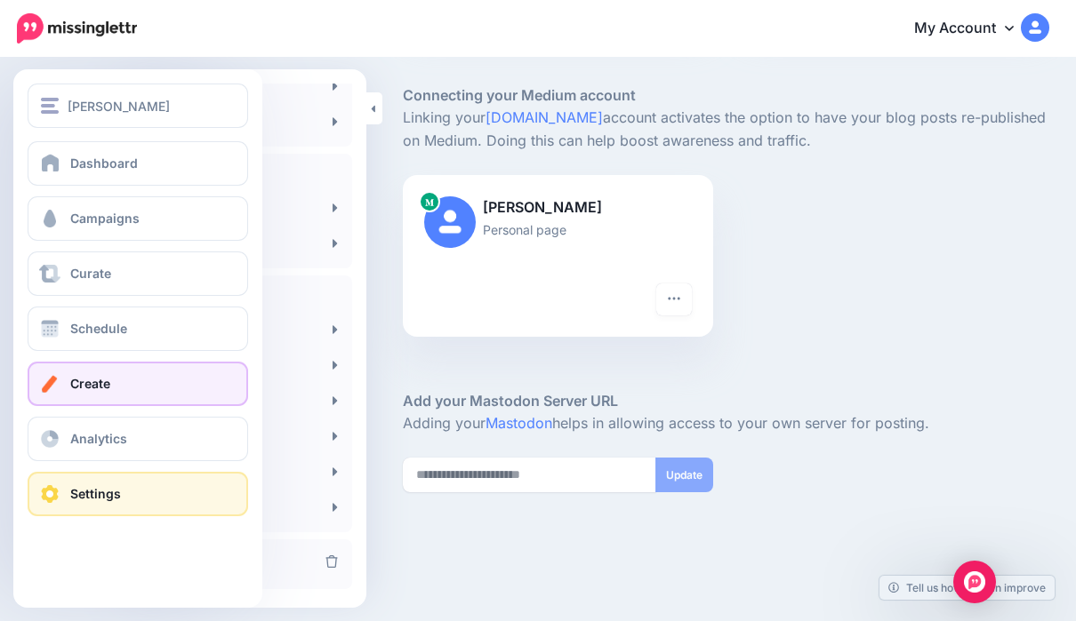
click at [143, 387] on link "Create" at bounding box center [138, 384] width 220 height 44
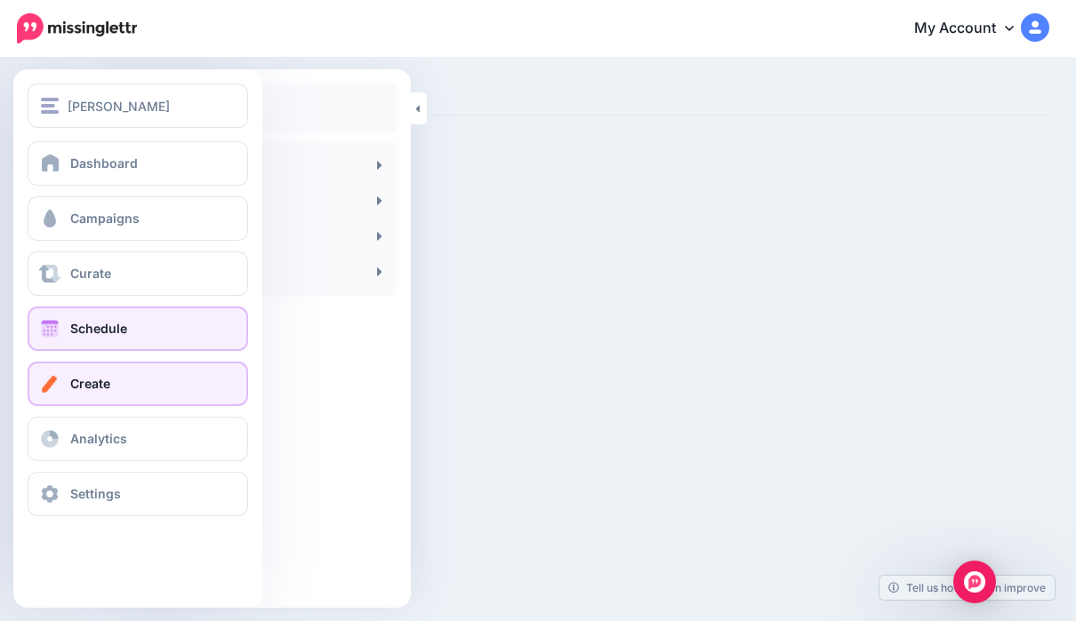
click at [66, 337] on link "Schedule" at bounding box center [138, 329] width 220 height 44
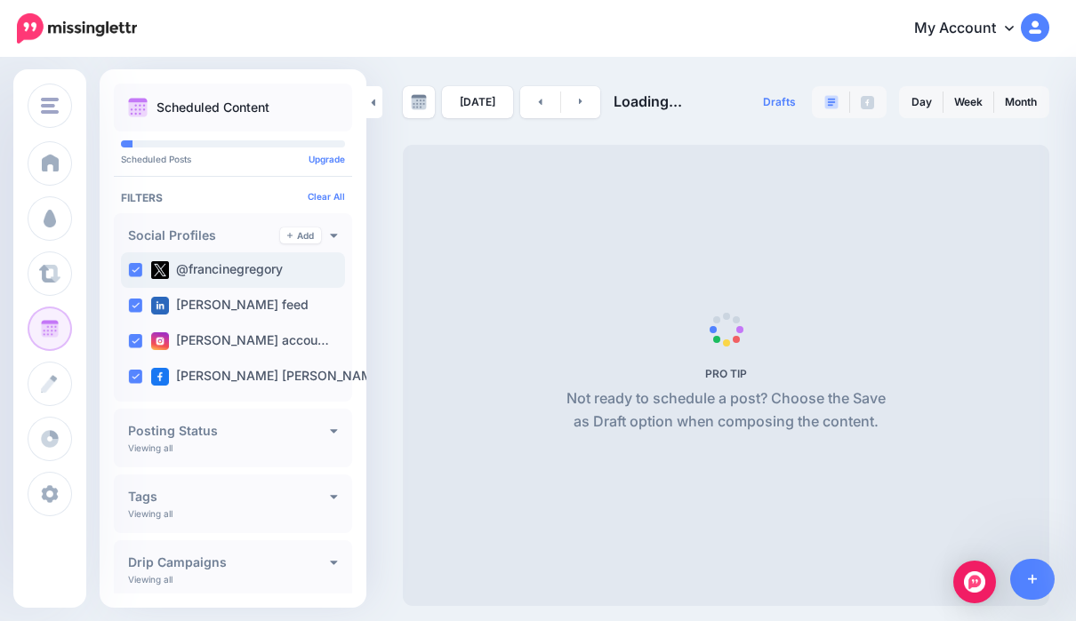
click at [167, 272] on img at bounding box center [160, 270] width 18 height 18
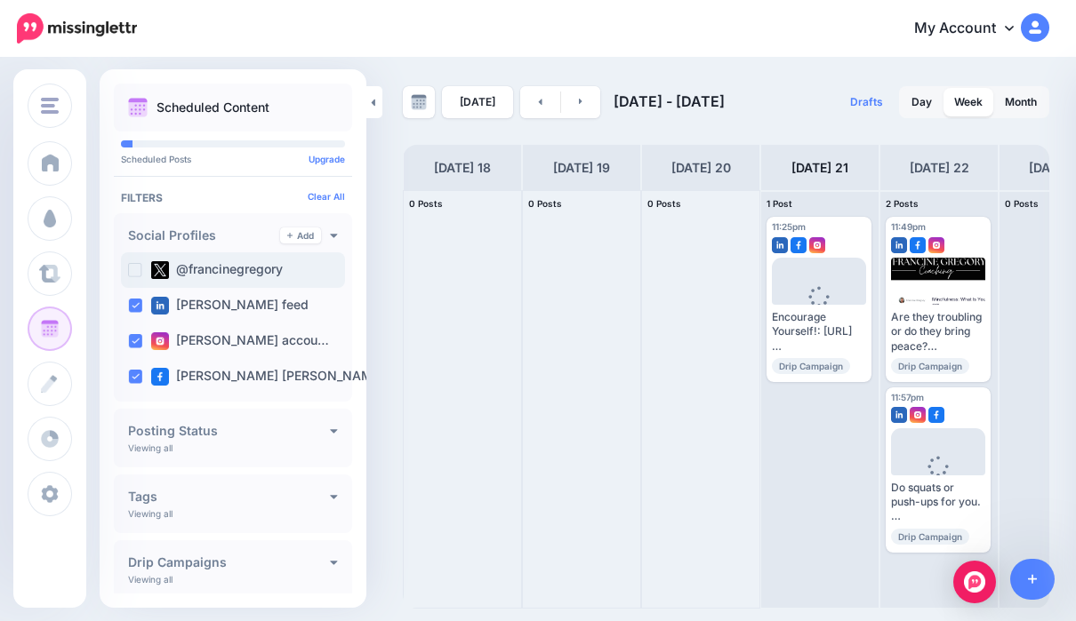
click at [139, 275] on ins at bounding box center [135, 270] width 14 height 14
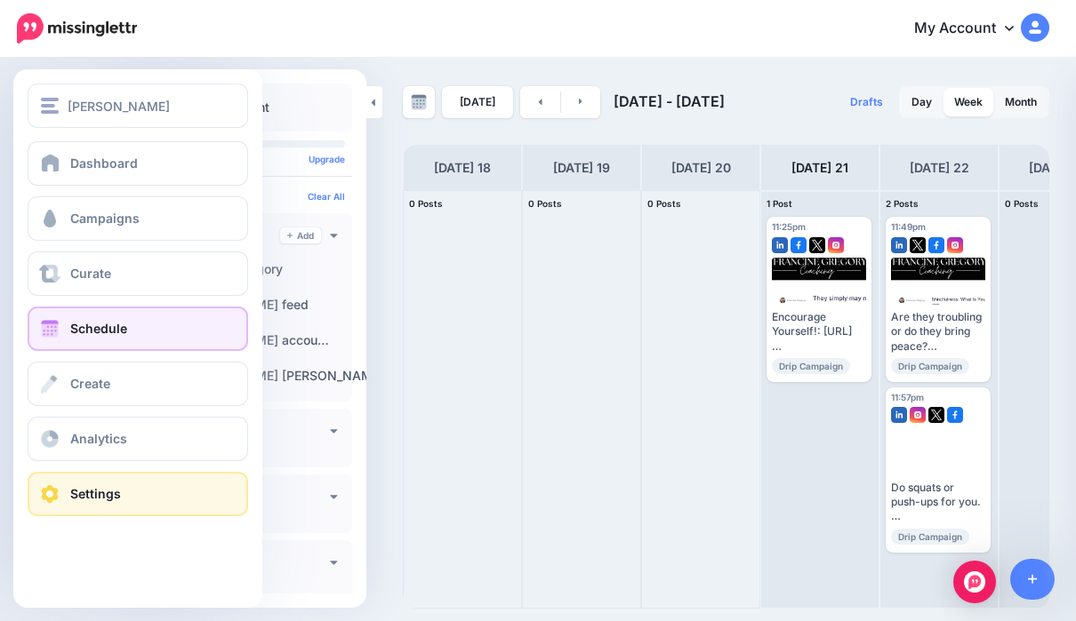
click at [60, 492] on span at bounding box center [49, 494] width 23 height 18
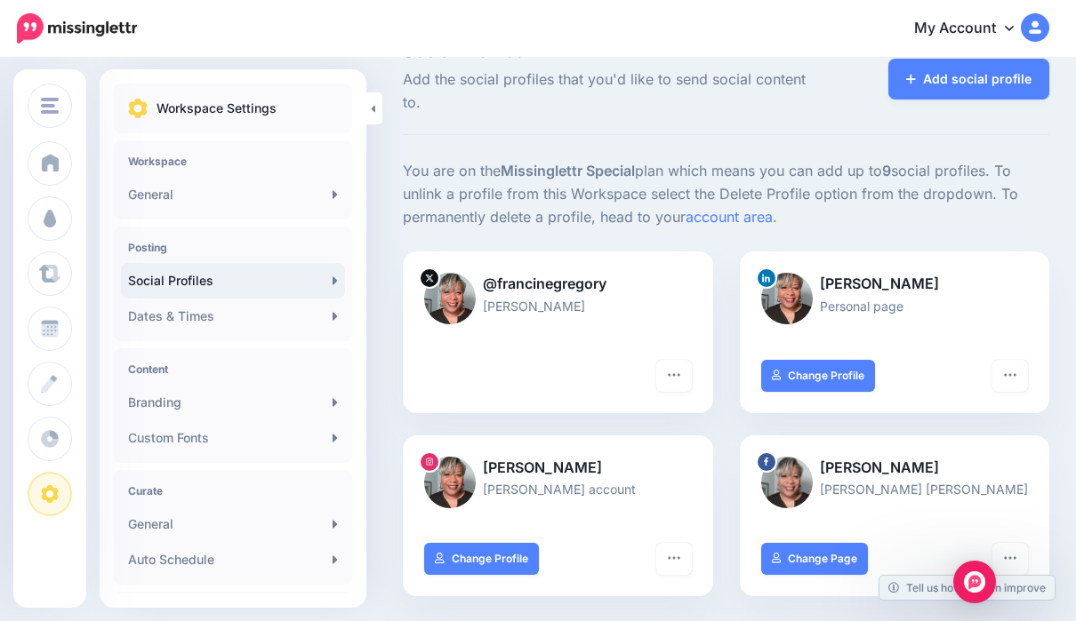
scroll to position [56, 0]
